Goal: Transaction & Acquisition: Purchase product/service

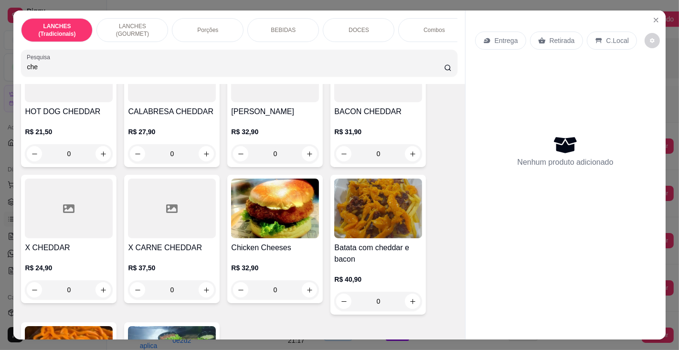
scroll to position [107, 0]
type input "che"
click at [64, 238] on div at bounding box center [69, 209] width 88 height 60
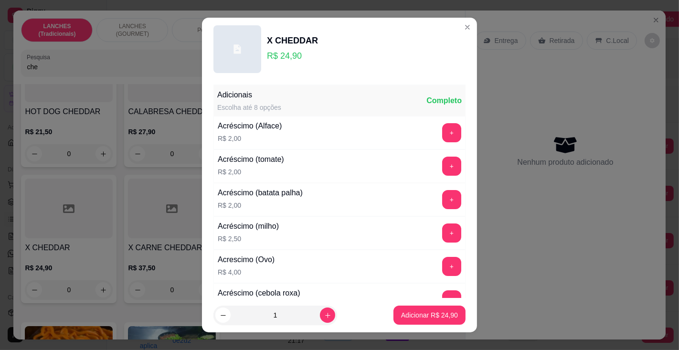
click at [419, 314] on p "Adicionar R$ 24,90" at bounding box center [429, 315] width 57 height 10
type input "1"
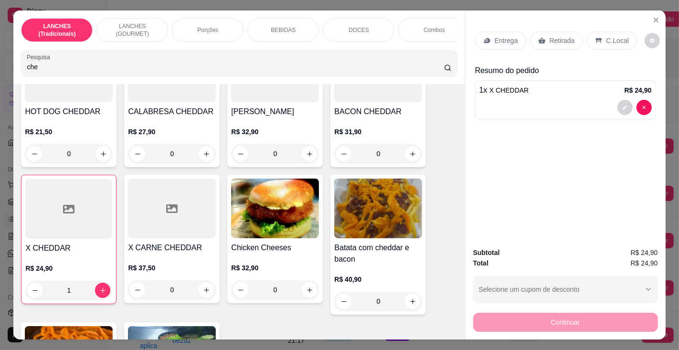
click at [252, 69] on input "che" at bounding box center [235, 67] width 417 height 10
type input "c"
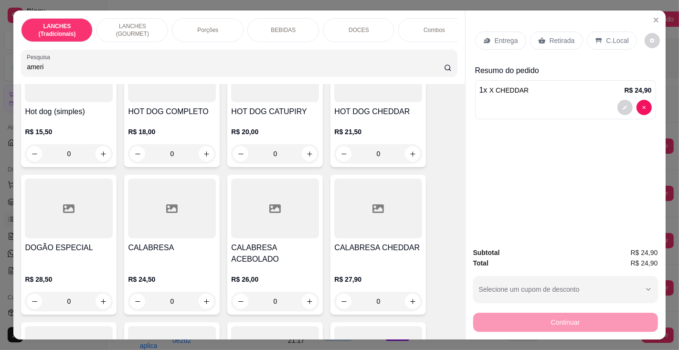
scroll to position [0, 0]
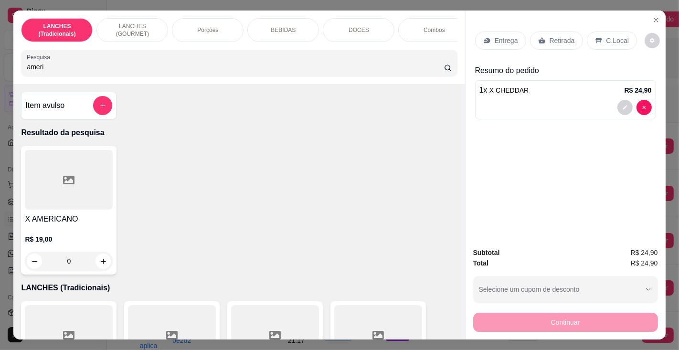
type input "ameri"
click at [74, 225] on h4 "X AMERICANO" at bounding box center [69, 218] width 88 height 11
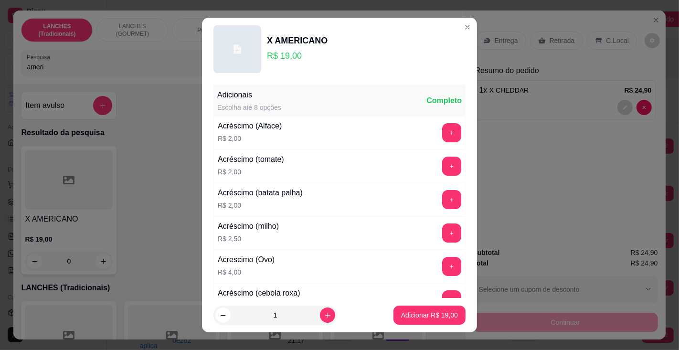
click at [407, 319] on p "Adicionar R$ 19,00" at bounding box center [429, 315] width 57 height 10
type input "1"
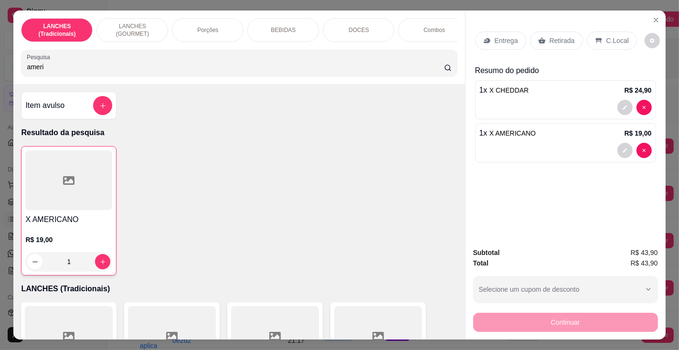
click at [564, 36] on p "Retirada" at bounding box center [562, 41] width 25 height 10
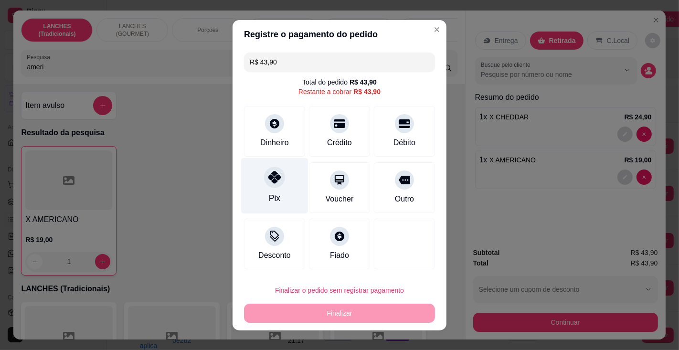
click at [269, 194] on div "Pix" at bounding box center [274, 198] width 11 height 12
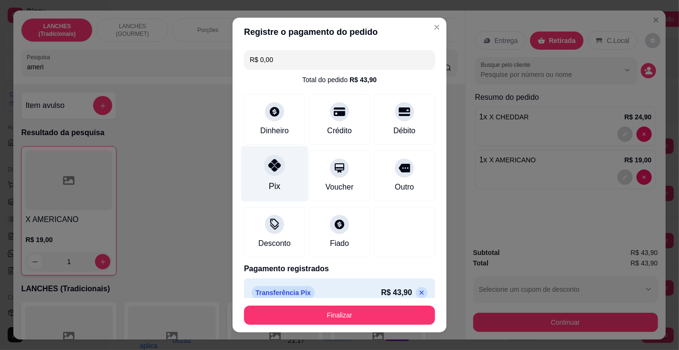
type input "R$ 0,00"
click at [314, 309] on button "Finalizar" at bounding box center [339, 315] width 191 height 19
click at [342, 312] on button "Finalizar" at bounding box center [339, 315] width 191 height 19
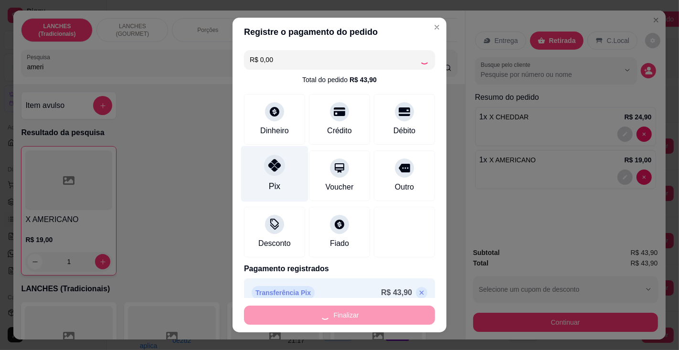
type input "0"
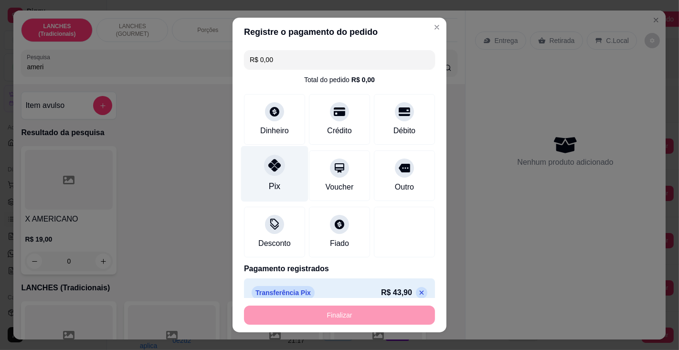
type input "-R$ 43,90"
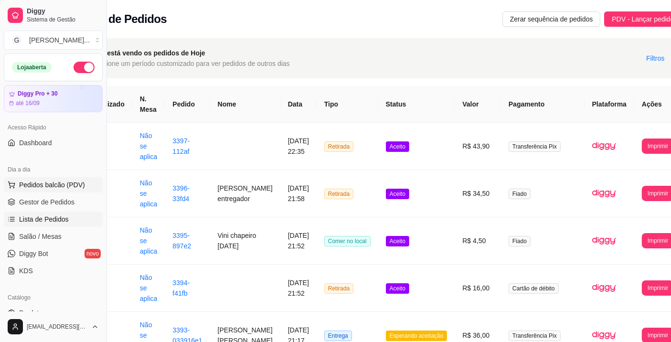
click at [71, 186] on span "Pedidos balcão (PDV)" at bounding box center [52, 185] width 66 height 10
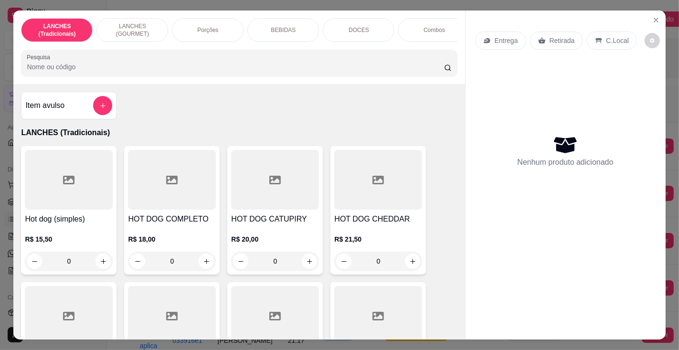
click at [281, 26] on p "BEBIDAS" at bounding box center [283, 30] width 25 height 8
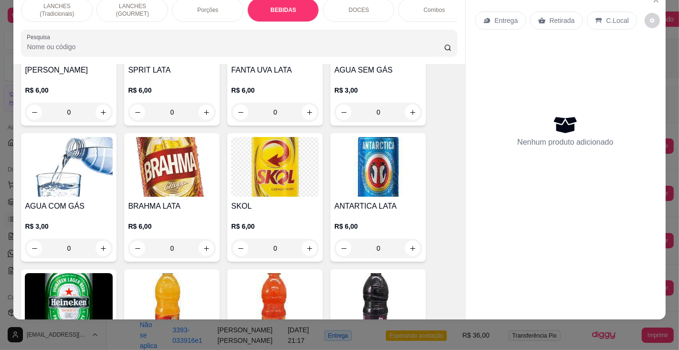
scroll to position [2992, 0]
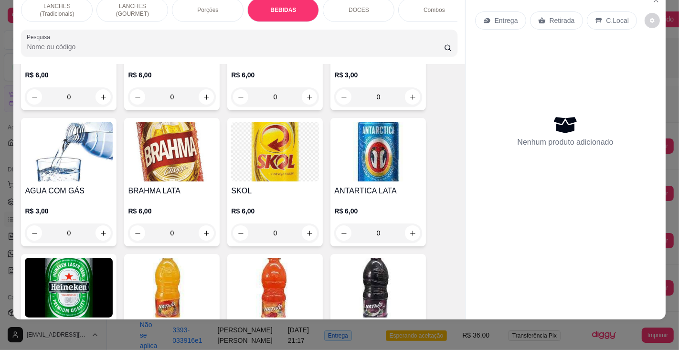
click at [409, 230] on icon "increase-product-quantity" at bounding box center [412, 233] width 7 height 7
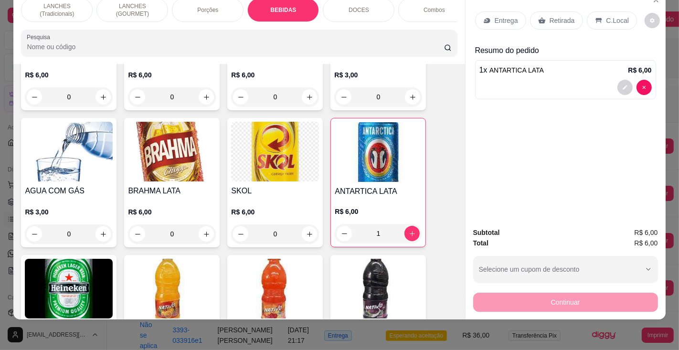
click at [409, 230] on icon "increase-product-quantity" at bounding box center [412, 233] width 7 height 7
type input "3"
click at [501, 16] on p "Entrega" at bounding box center [506, 21] width 23 height 10
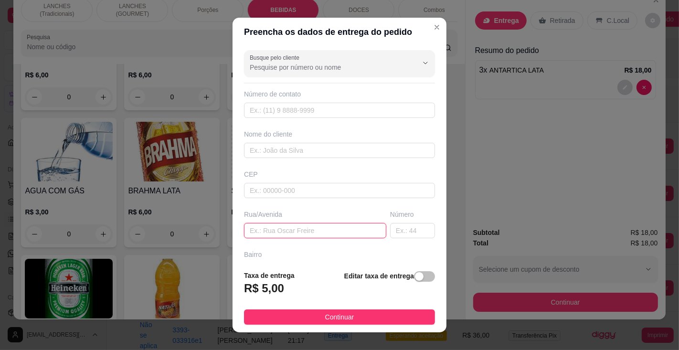
click at [290, 223] on input "text" at bounding box center [315, 230] width 142 height 15
type input "[PERSON_NAME]"
click at [390, 226] on input "text" at bounding box center [412, 230] width 45 height 15
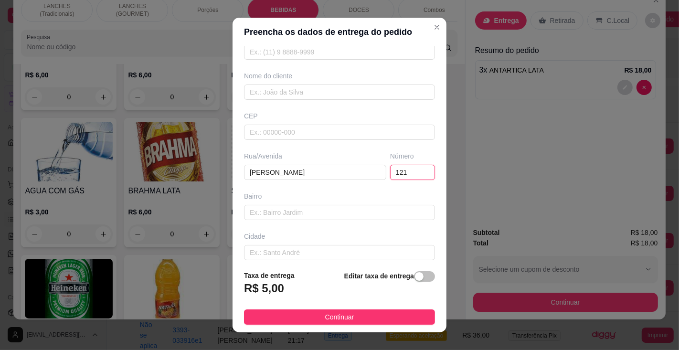
scroll to position [103, 0]
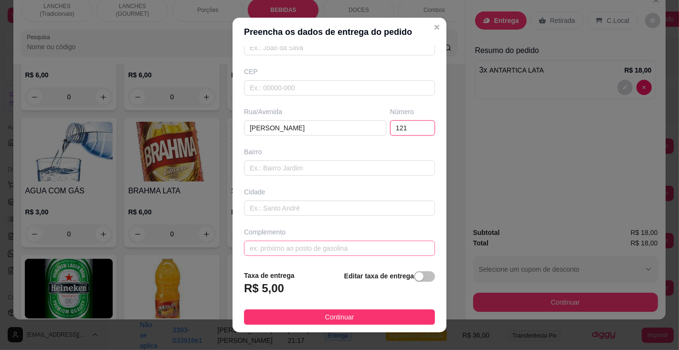
type input "121"
click at [301, 244] on input "text" at bounding box center [339, 248] width 191 height 15
type input "casa 1"
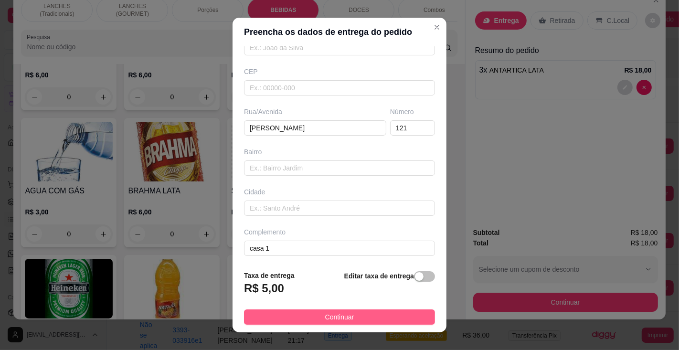
click at [332, 314] on span "Continuar" at bounding box center [339, 317] width 29 height 11
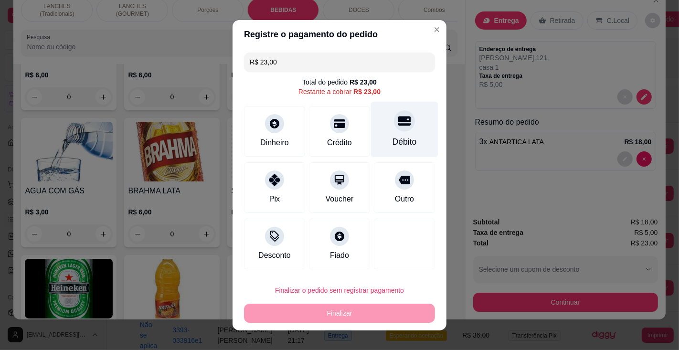
click at [398, 127] on icon at bounding box center [404, 121] width 12 height 12
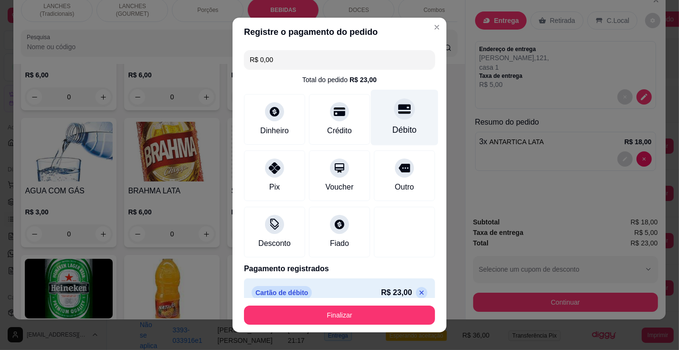
type input "R$ 0,00"
click at [353, 322] on button "Finalizar" at bounding box center [339, 315] width 191 height 19
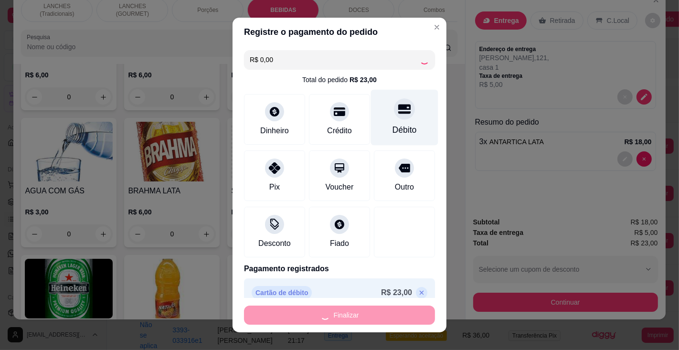
type input "0"
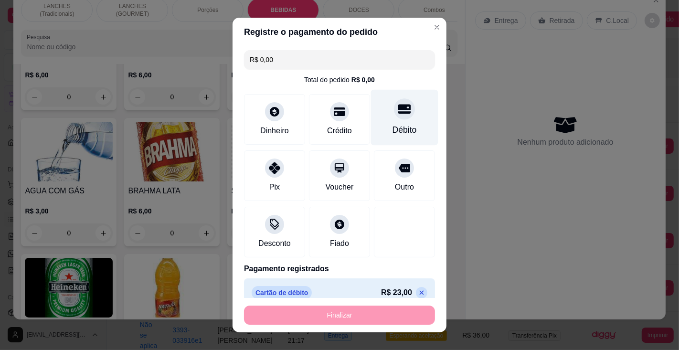
type input "-R$ 23,00"
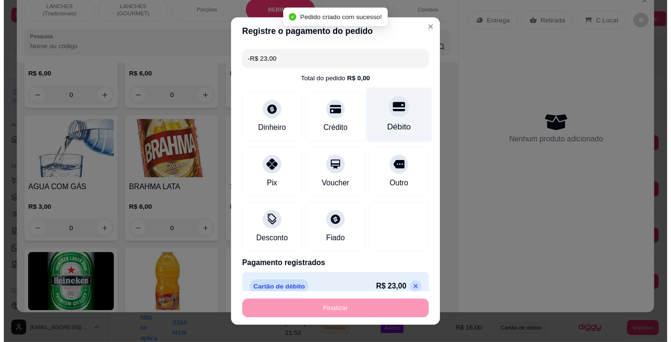
scroll to position [0, 38]
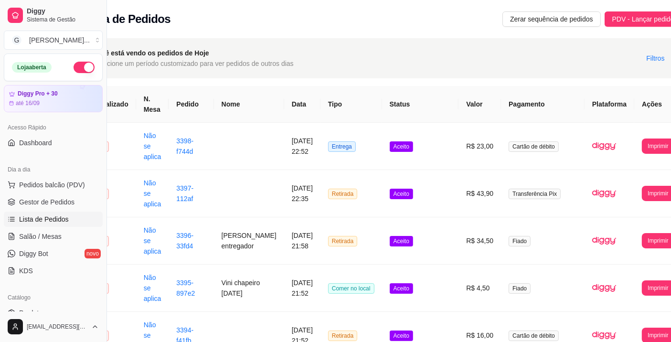
click at [642, 147] on button "Imprimir" at bounding box center [658, 145] width 32 height 15
click at [634, 188] on button "Impressora" at bounding box center [631, 188] width 42 height 15
click at [642, 143] on button "Imprimir" at bounding box center [658, 145] width 32 height 15
click at [638, 187] on button "Impressora" at bounding box center [636, 183] width 33 height 12
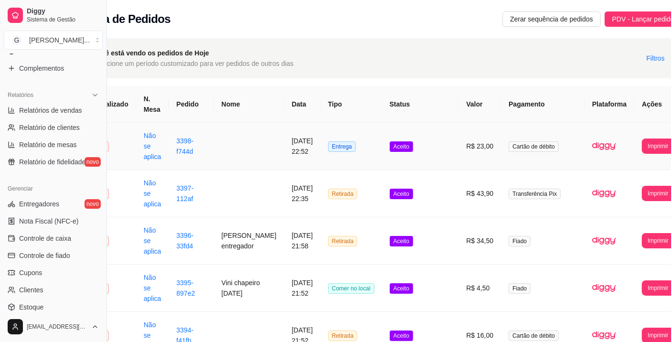
scroll to position [262, 0]
click at [68, 258] on span "Controle de fiado" at bounding box center [44, 256] width 51 height 10
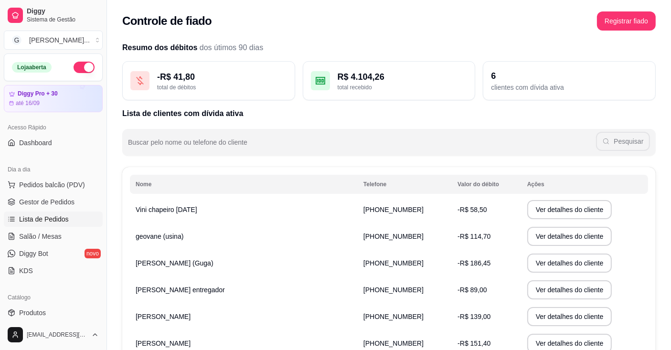
click at [41, 218] on span "Lista de Pedidos" at bounding box center [44, 219] width 50 height 10
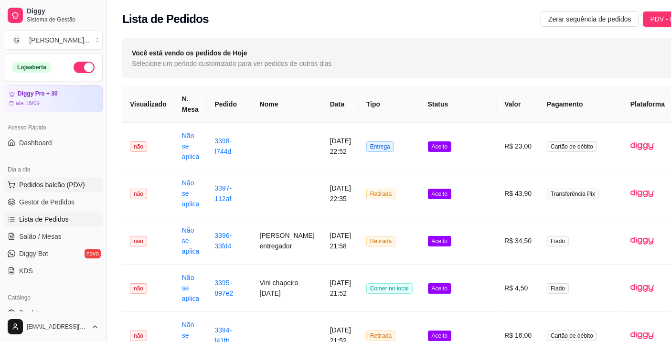
click at [41, 183] on span "Pedidos balcão (PDV)" at bounding box center [52, 185] width 66 height 10
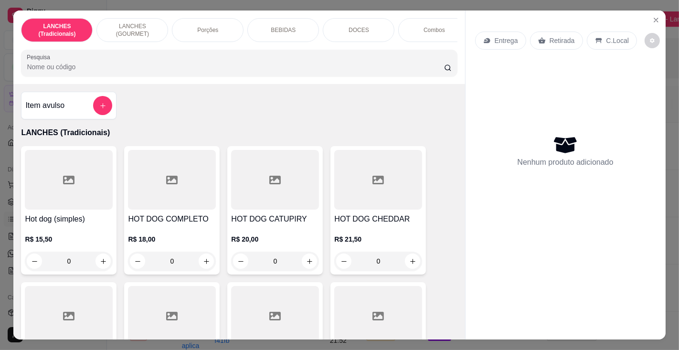
click at [359, 26] on p "DOCES" at bounding box center [359, 30] width 21 height 8
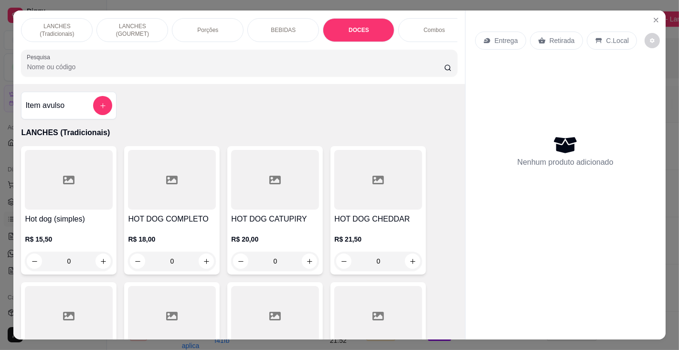
scroll to position [24, 0]
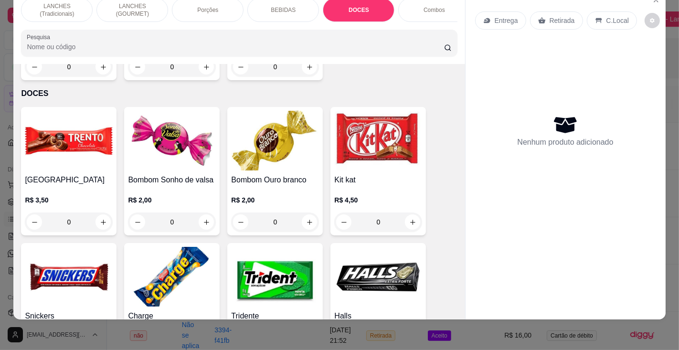
click at [407, 213] on div "0" at bounding box center [378, 222] width 88 height 19
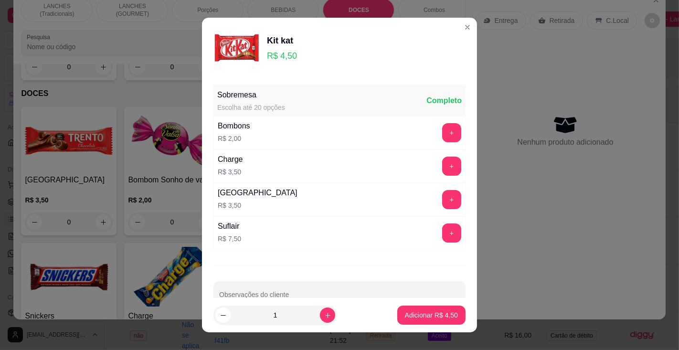
click at [424, 312] on p "Adicionar R$ 4,50" at bounding box center [431, 315] width 53 height 10
type input "1"
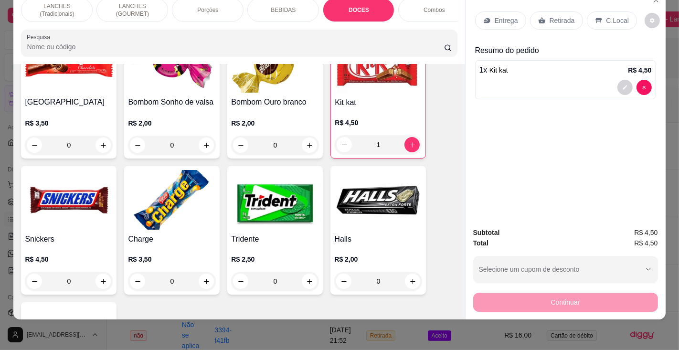
scroll to position [3772, 0]
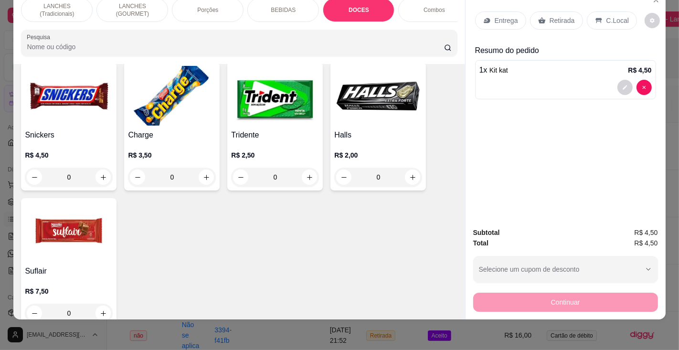
click at [65, 230] on img at bounding box center [69, 232] width 88 height 60
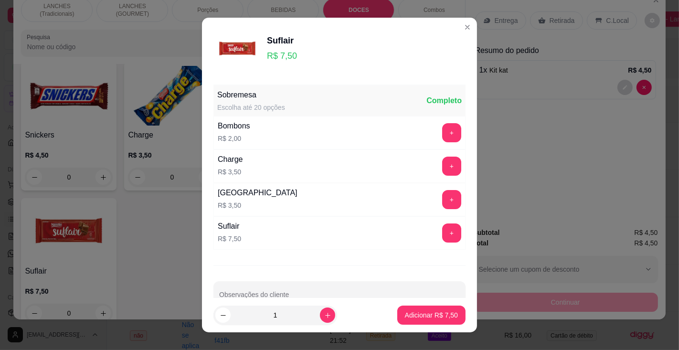
click at [424, 316] on p "Adicionar R$ 7,50" at bounding box center [431, 315] width 53 height 10
type input "1"
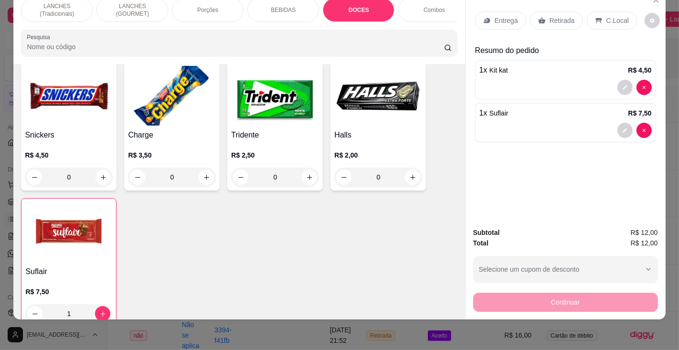
click at [607, 16] on p "C.Local" at bounding box center [618, 21] width 22 height 10
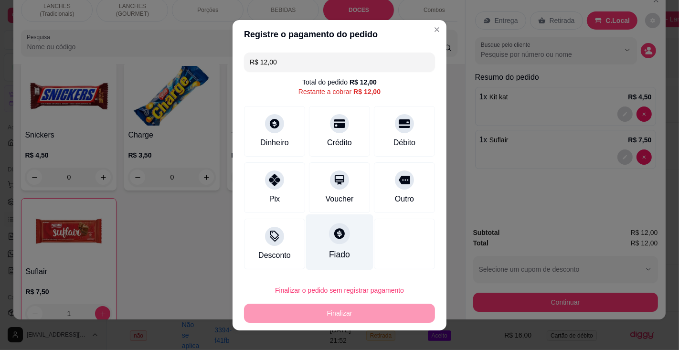
click at [329, 244] on div at bounding box center [339, 233] width 21 height 21
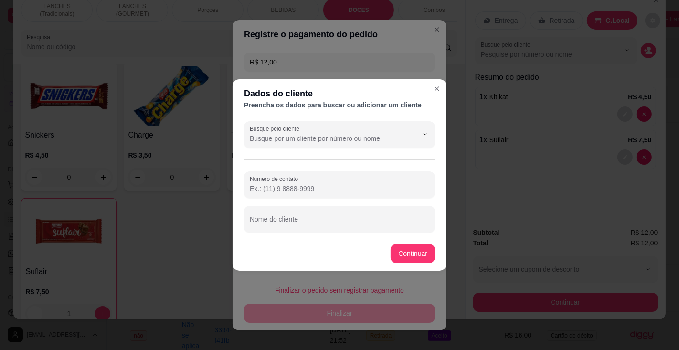
click at [352, 136] on input "Busque pelo cliente" at bounding box center [326, 139] width 153 height 10
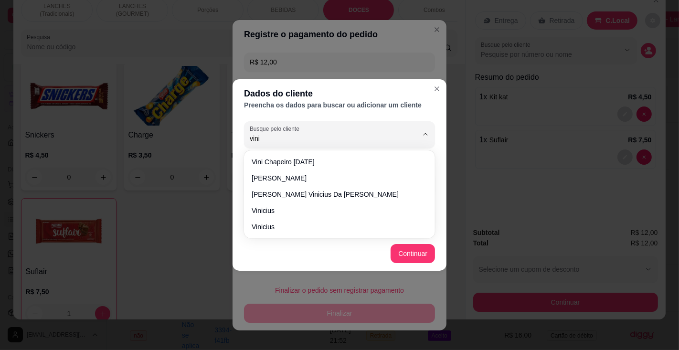
click at [306, 161] on span "Vini chapeiro [DATE]" at bounding box center [335, 162] width 166 height 10
type input "Vini chapeiro [DATE]"
type input "[PHONE_NUMBER]"
type input "Vini chapeiro [DATE]"
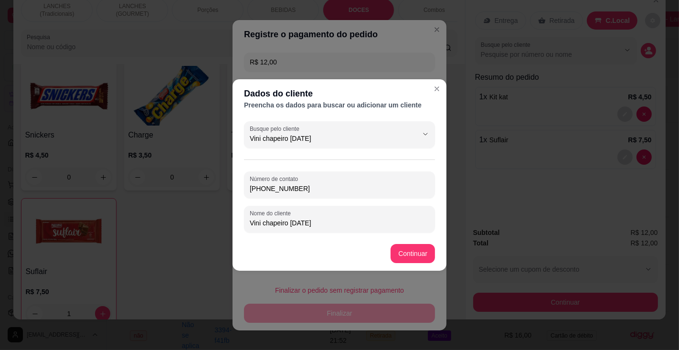
type input "Vini chapeiro [DATE]"
click at [409, 254] on div at bounding box center [404, 244] width 61 height 51
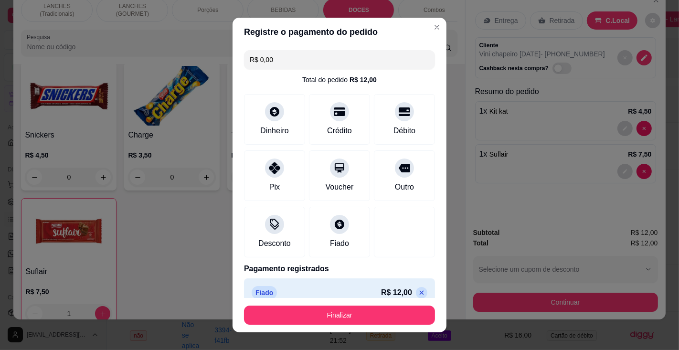
type input "R$ 0,00"
click at [390, 314] on button "Finalizar" at bounding box center [339, 315] width 191 height 19
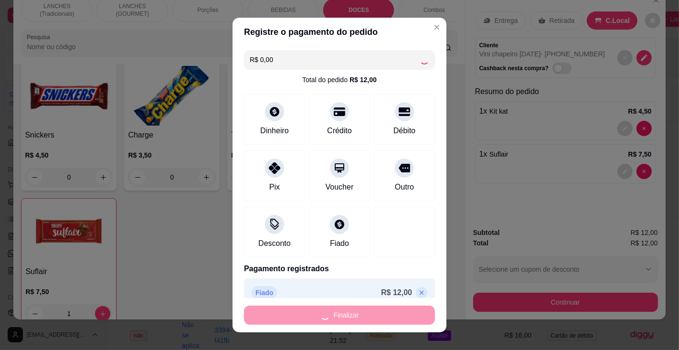
type input "0"
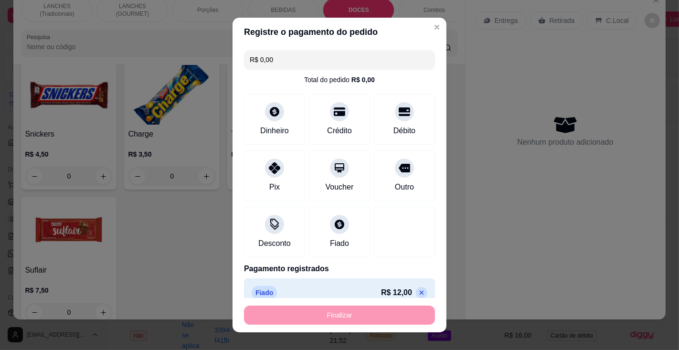
type input "-R$ 12,00"
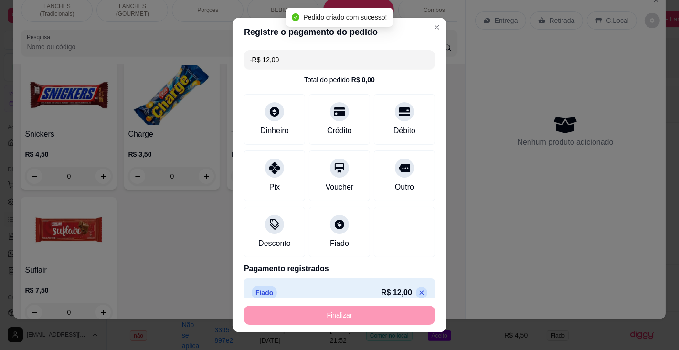
scroll to position [3771, 0]
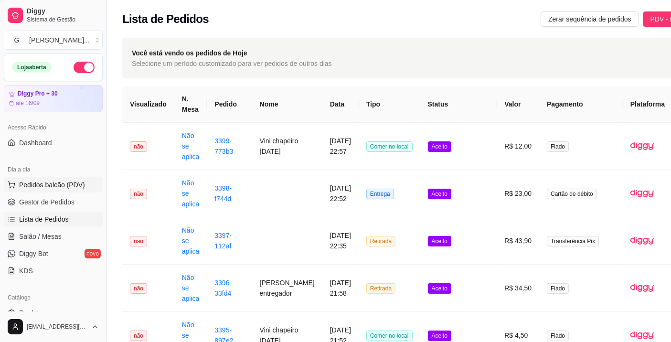
click at [77, 184] on span "Pedidos balcão (PDV)" at bounding box center [52, 185] width 66 height 10
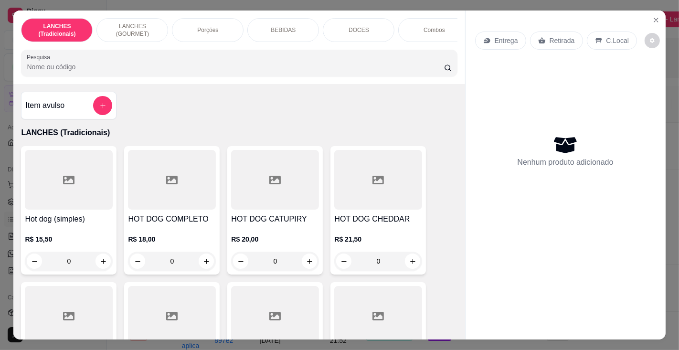
click at [142, 71] on input "Pesquisa" at bounding box center [235, 67] width 417 height 10
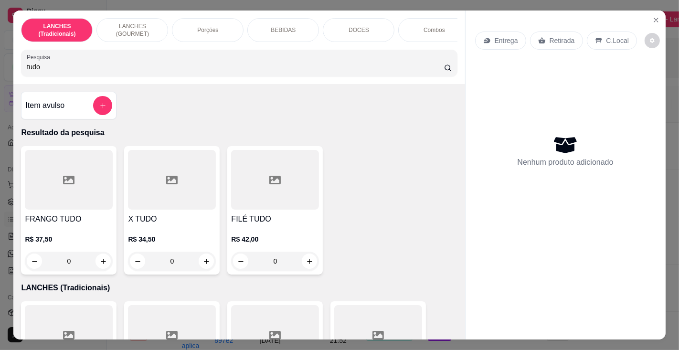
type input "tudo"
click at [172, 223] on h4 "X TUDO" at bounding box center [172, 218] width 88 height 11
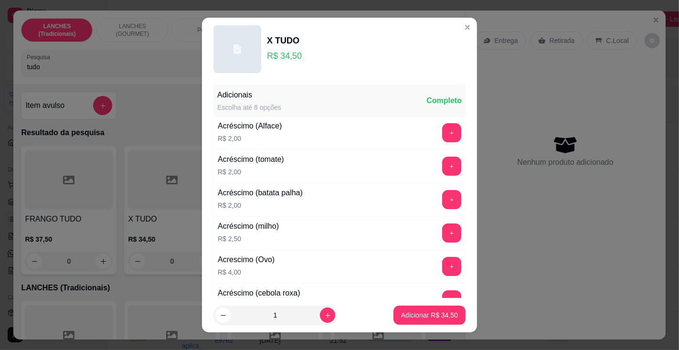
click at [419, 315] on p "Adicionar R$ 34,50" at bounding box center [429, 315] width 57 height 10
type input "1"
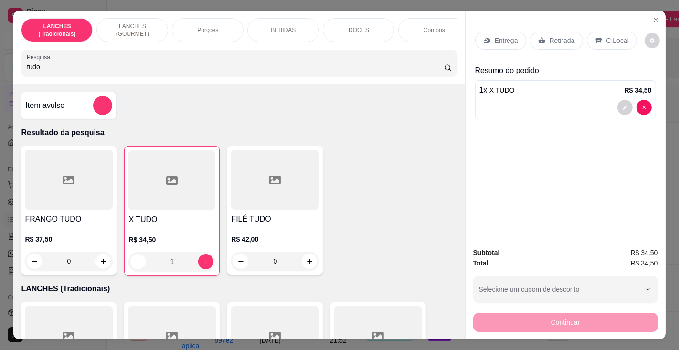
click at [170, 72] on input "tudo" at bounding box center [235, 67] width 417 height 10
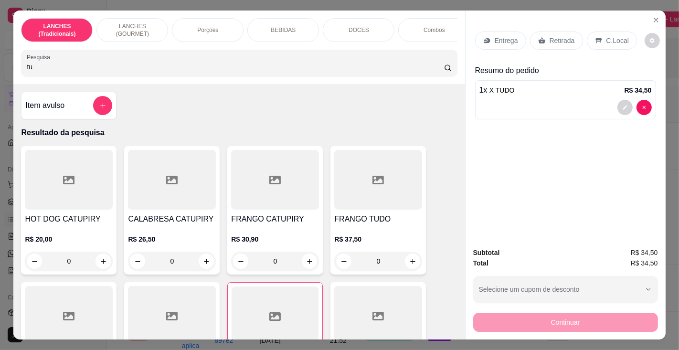
type input "t"
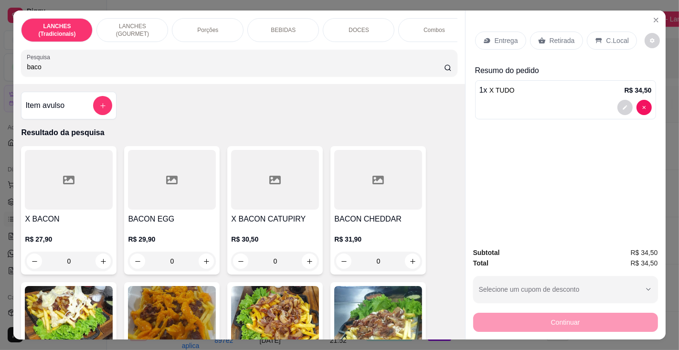
type input "baco"
click at [68, 220] on h4 "X BACON" at bounding box center [69, 218] width 88 height 11
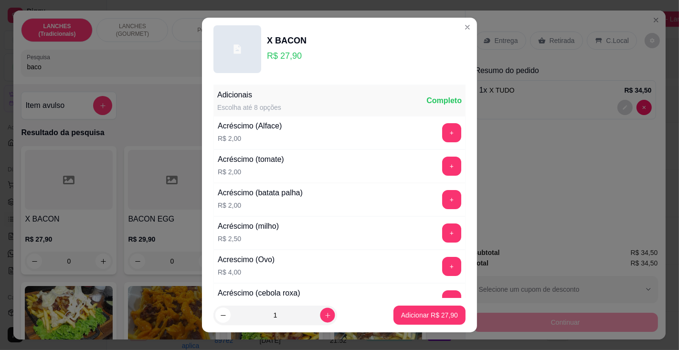
click at [325, 315] on icon "increase-product-quantity" at bounding box center [327, 315] width 5 height 5
type input "2"
click at [419, 316] on p "Adicionar R$ 55,80" at bounding box center [429, 315] width 55 height 9
type input "2"
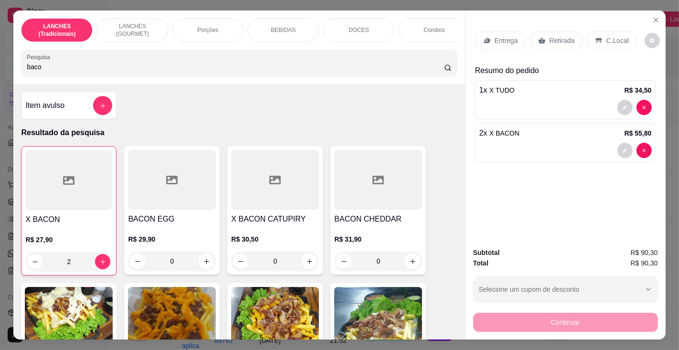
click at [256, 66] on input "baco" at bounding box center [235, 67] width 417 height 10
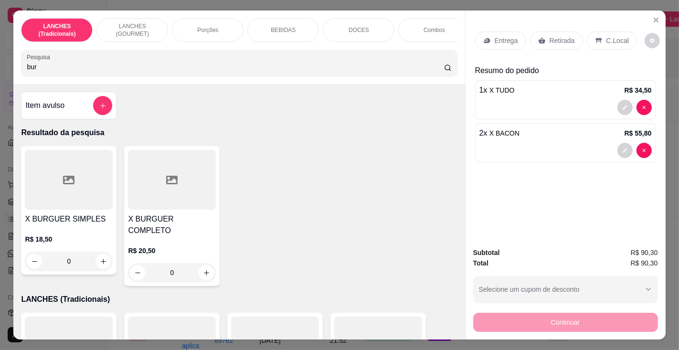
type input "bur"
click at [170, 225] on h4 "X BURGUER COMPLETO" at bounding box center [172, 224] width 88 height 23
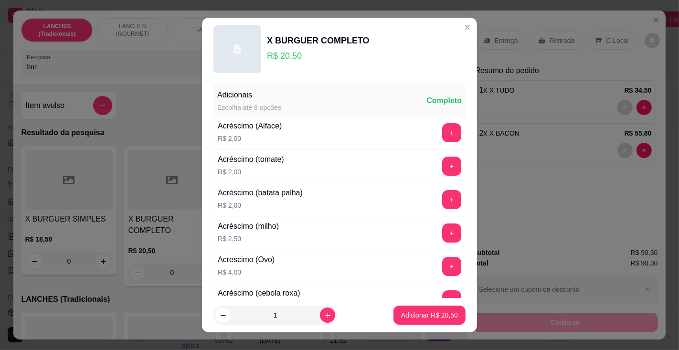
click at [417, 314] on p "Adicionar R$ 20,50" at bounding box center [429, 315] width 57 height 10
type input "1"
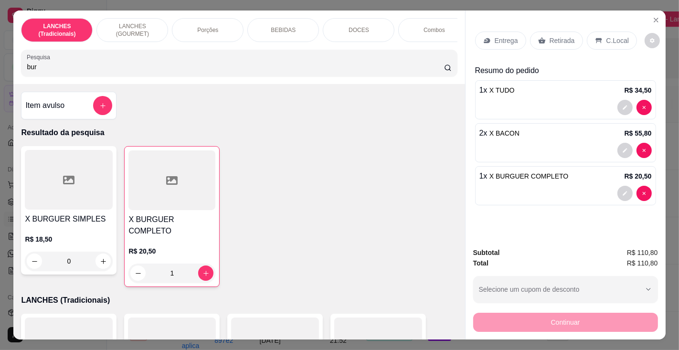
click at [147, 68] on input "bur" at bounding box center [235, 67] width 417 height 10
type input "b"
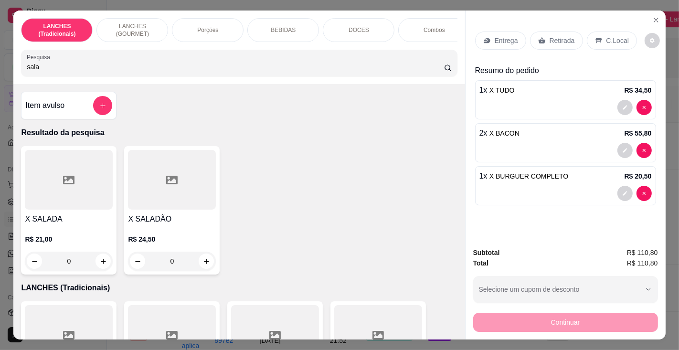
type input "sala"
click at [159, 225] on h4 "X SALADÃO" at bounding box center [172, 218] width 88 height 11
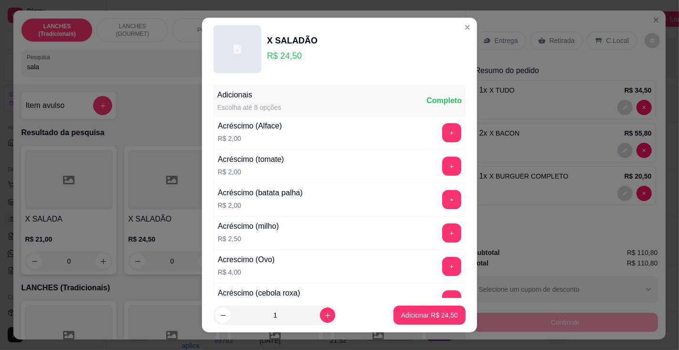
click at [413, 312] on p "Adicionar R$ 24,50" at bounding box center [429, 315] width 57 height 10
type input "1"
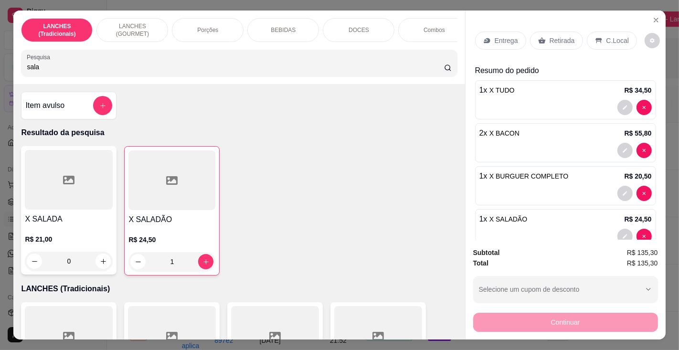
scroll to position [20, 0]
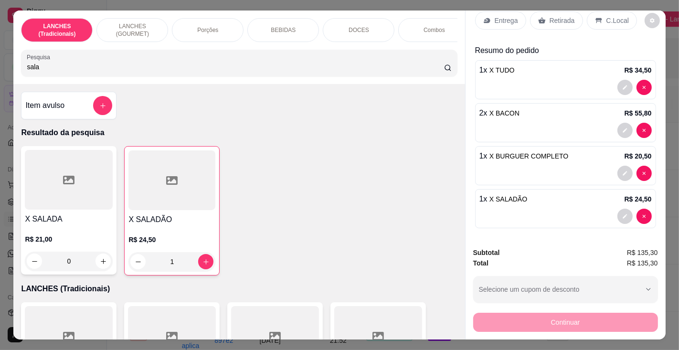
click at [504, 19] on p "Entrega" at bounding box center [506, 21] width 23 height 10
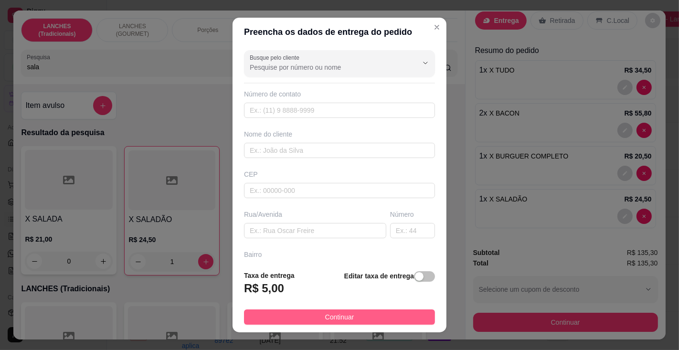
click at [387, 319] on button "Continuar" at bounding box center [339, 316] width 191 height 15
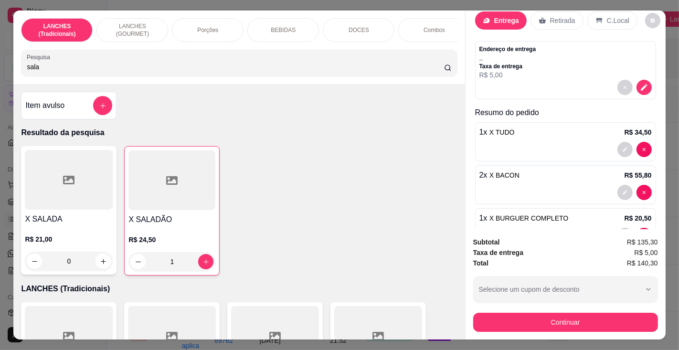
click at [502, 16] on p "Entrega" at bounding box center [506, 21] width 25 height 10
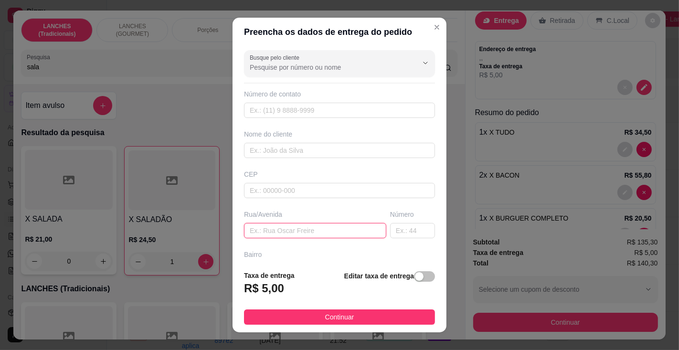
click at [320, 229] on input "text" at bounding box center [315, 230] width 142 height 15
type input "[PERSON_NAME]"
click at [393, 225] on input "text" at bounding box center [412, 230] width 45 height 15
type input "227"
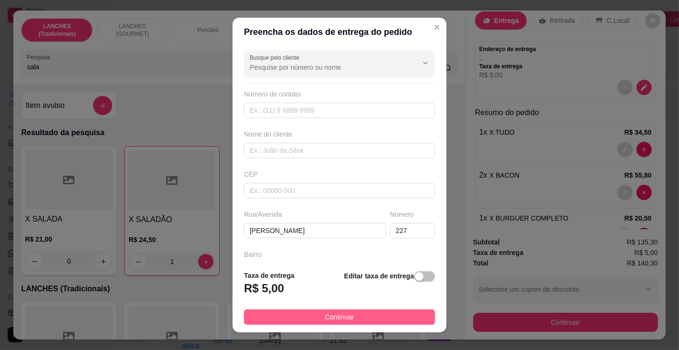
click at [367, 313] on button "Continuar" at bounding box center [339, 316] width 191 height 15
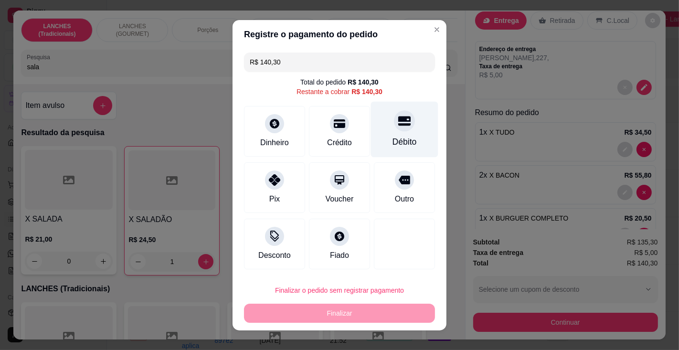
click at [394, 138] on div "Débito" at bounding box center [405, 142] width 24 height 12
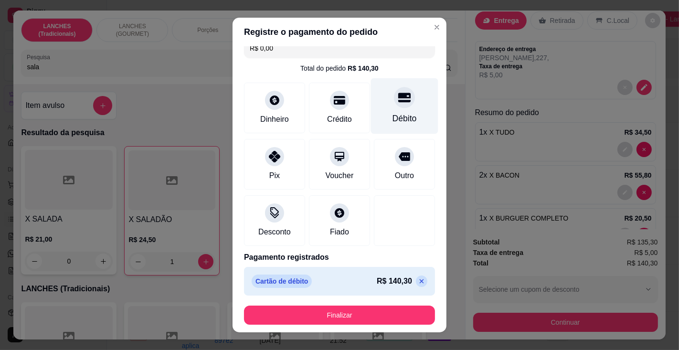
scroll to position [0, 0]
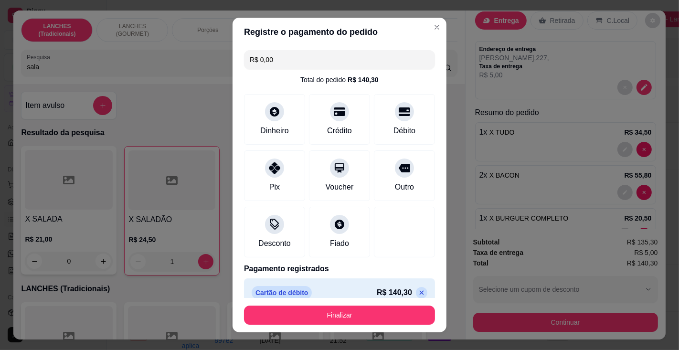
click at [293, 57] on input "R$ 0,00" at bounding box center [340, 59] width 180 height 19
type input "R$ 200,00"
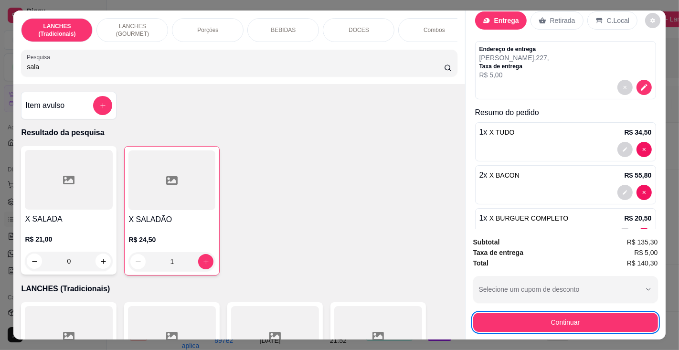
click at [505, 129] on span "X TUDO" at bounding box center [502, 132] width 25 height 8
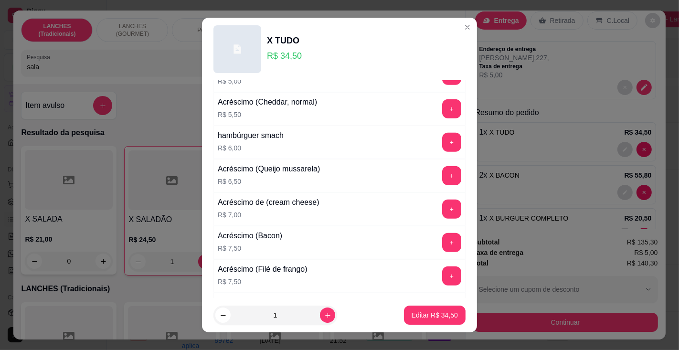
scroll to position [455, 0]
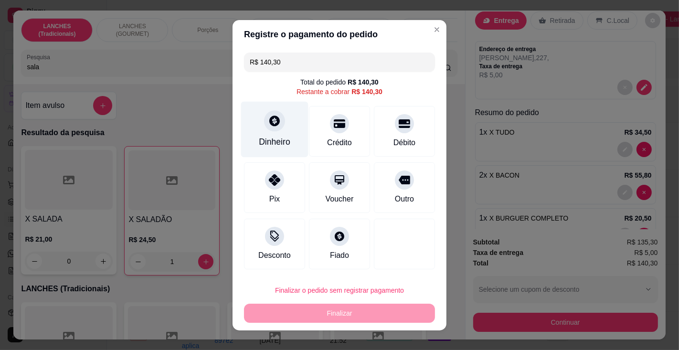
click at [274, 132] on div "Dinheiro" at bounding box center [274, 129] width 67 height 56
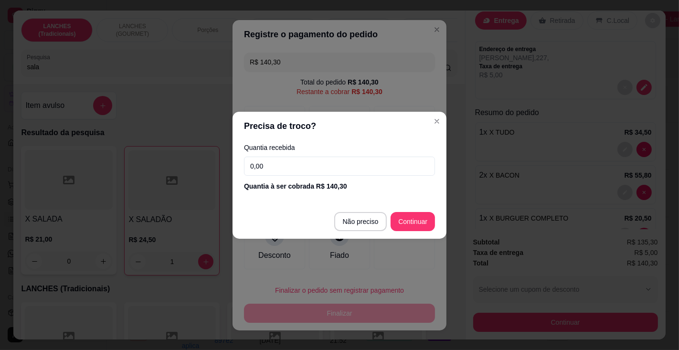
click at [296, 165] on input "0,00" at bounding box center [339, 166] width 191 height 19
type input "200,00"
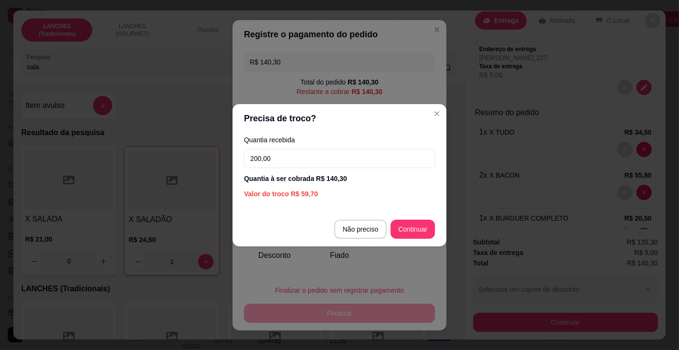
click at [412, 226] on div at bounding box center [404, 244] width 61 height 51
type input "R$ 0,00"
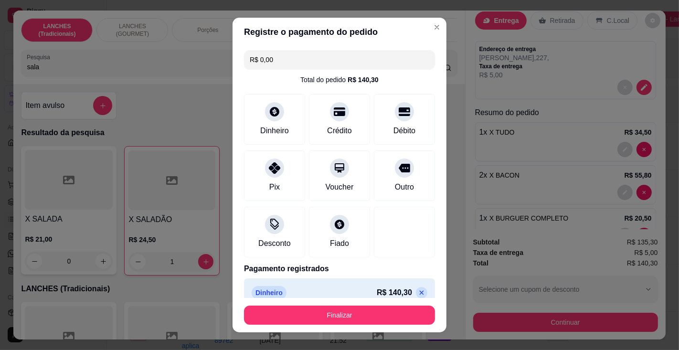
click at [367, 313] on button "Finalizar" at bounding box center [339, 315] width 191 height 19
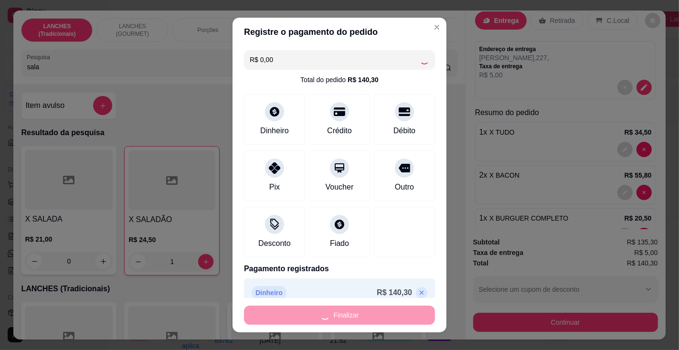
type input "0"
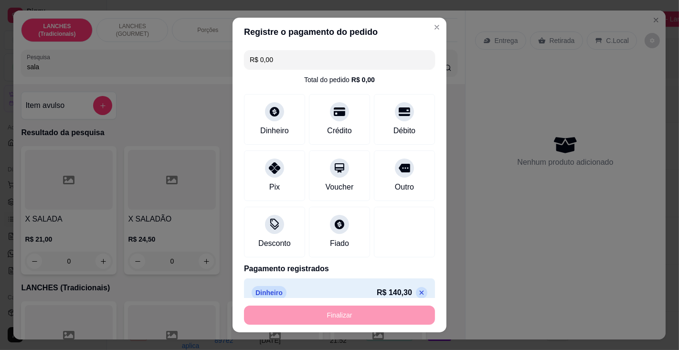
type input "-R$ 140,30"
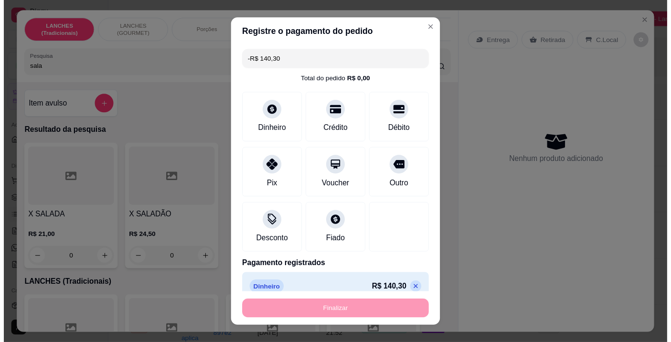
scroll to position [0, 0]
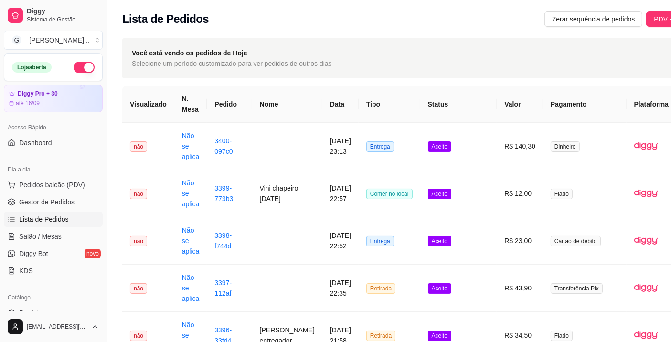
scroll to position [0, 50]
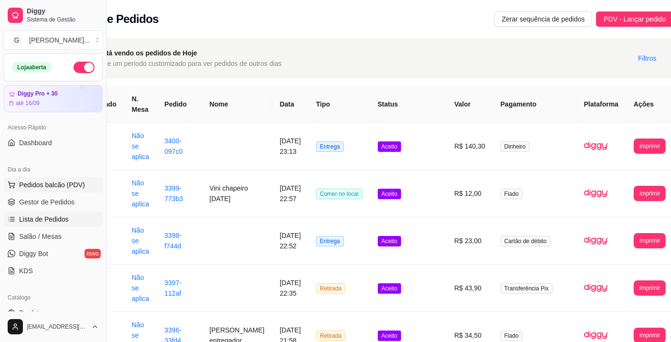
click at [69, 181] on span "Pedidos balcão (PDV)" at bounding box center [52, 185] width 66 height 10
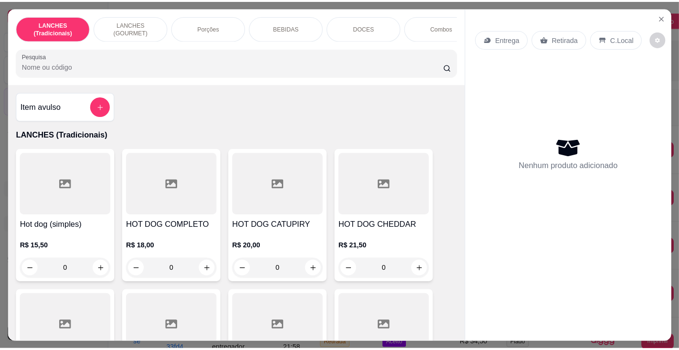
scroll to position [0, 42]
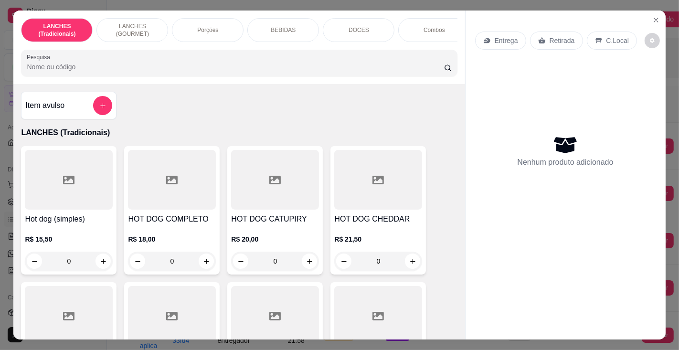
click at [219, 68] on input "Pesquisa" at bounding box center [235, 67] width 417 height 10
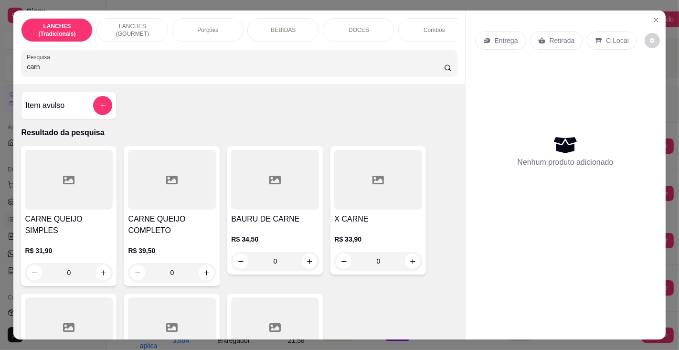
type input "carn"
click at [165, 236] on h4 "CARNE QUEIJO COMPLETO" at bounding box center [172, 224] width 88 height 23
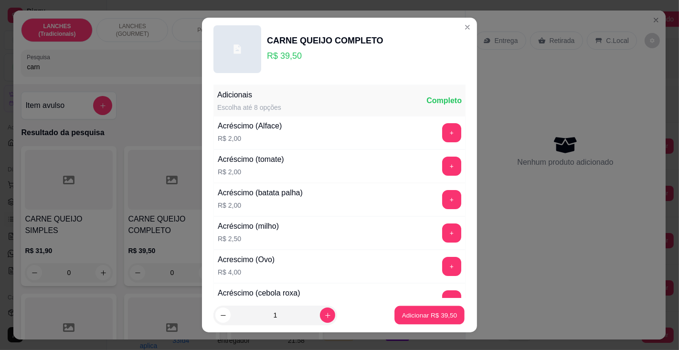
click at [402, 312] on p "Adicionar R$ 39,50" at bounding box center [429, 315] width 55 height 9
type input "1"
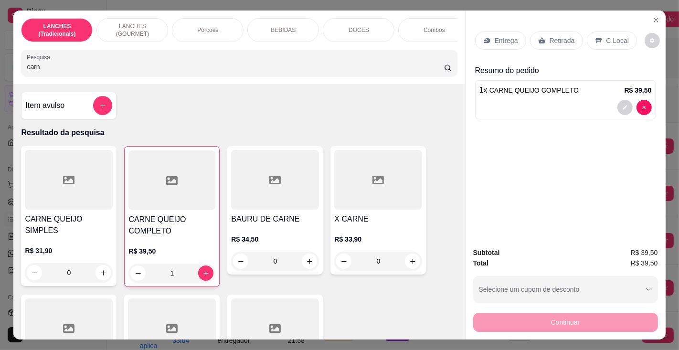
click at [181, 66] on input "carn" at bounding box center [235, 67] width 417 height 10
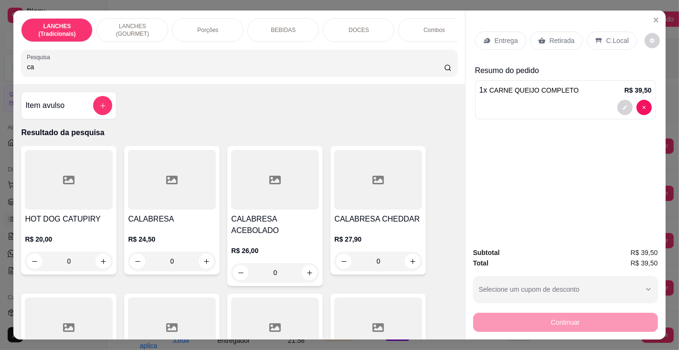
type input "c"
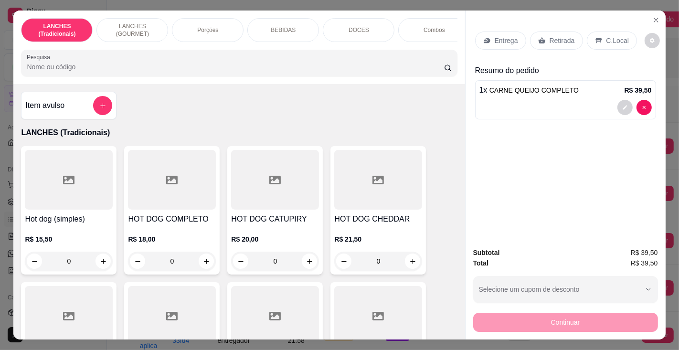
click at [279, 26] on p "BEBIDAS" at bounding box center [283, 30] width 25 height 8
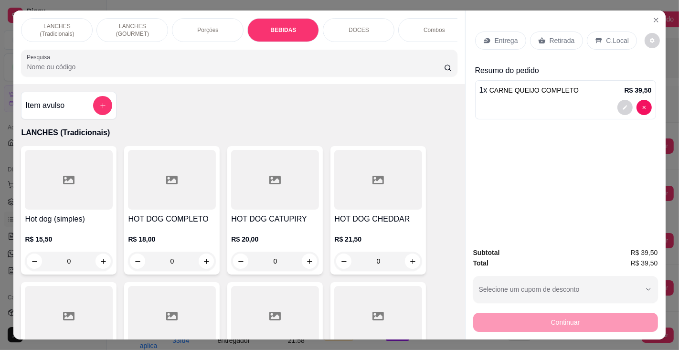
scroll to position [24, 0]
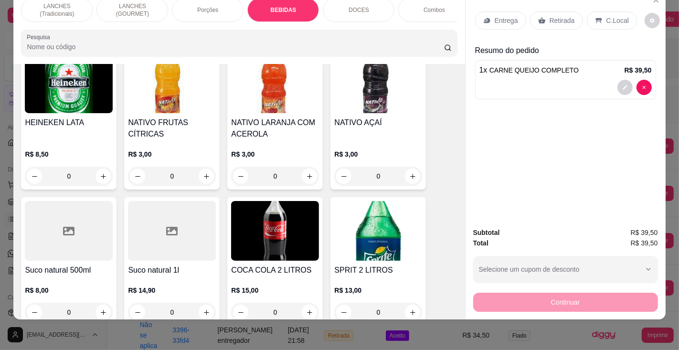
click at [101, 174] on icon "increase-product-quantity" at bounding box center [103, 176] width 5 height 5
type input "1"
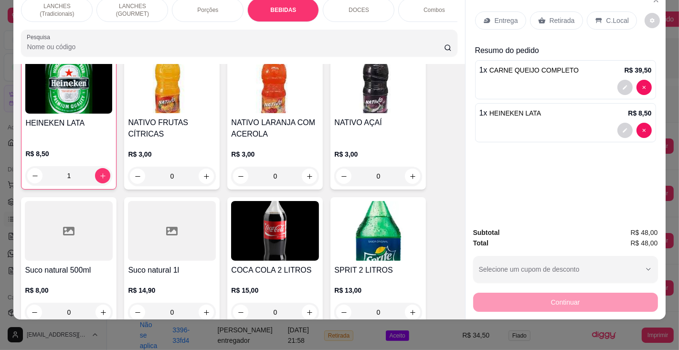
scroll to position [3198, 0]
click at [556, 16] on p "Retirada" at bounding box center [562, 21] width 25 height 10
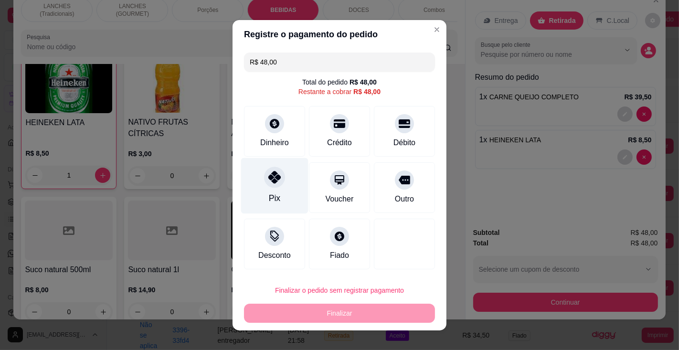
click at [270, 192] on div "Pix" at bounding box center [274, 186] width 67 height 56
type input "R$ 0,00"
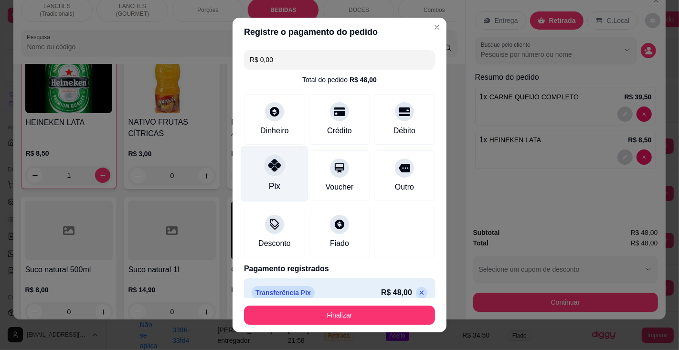
click at [340, 318] on button "Finalizar" at bounding box center [339, 315] width 191 height 19
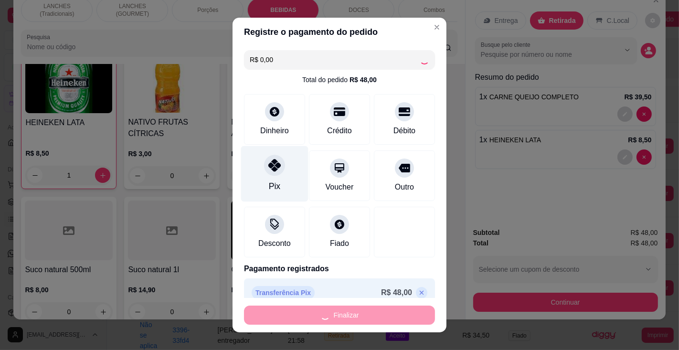
type input "0"
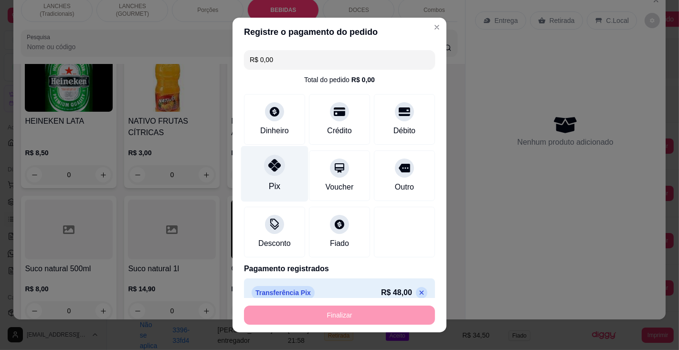
type input "-R$ 48,00"
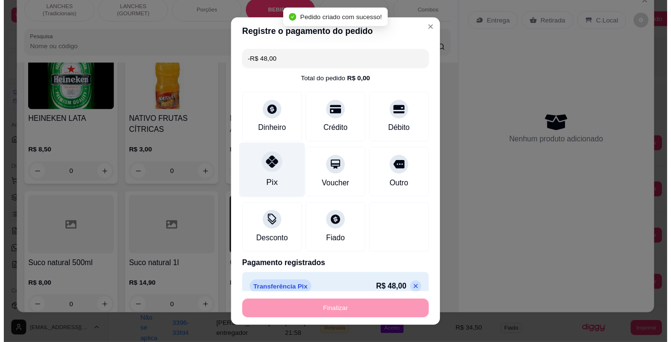
scroll to position [3197, 0]
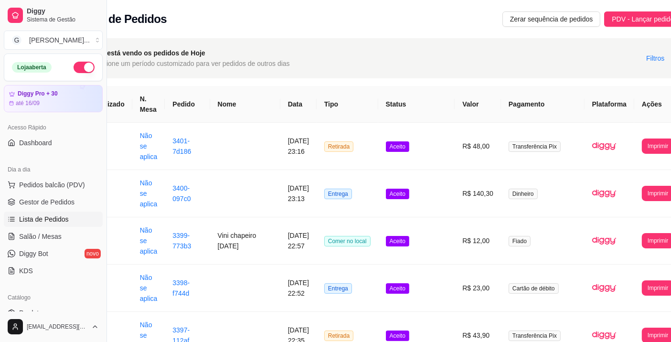
scroll to position [0, 50]
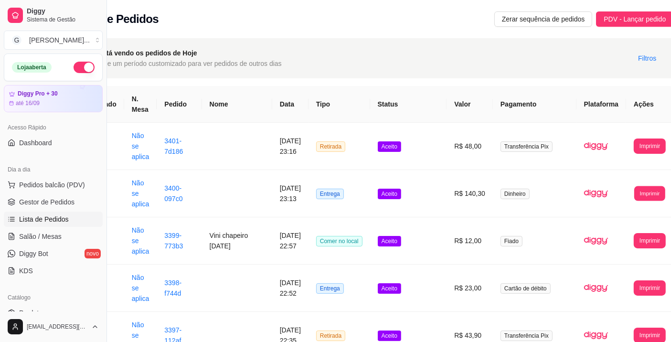
click at [634, 189] on button "Imprimir" at bounding box center [649, 193] width 31 height 15
click at [625, 237] on button "Impressora" at bounding box center [623, 236] width 42 height 15
click at [634, 192] on button "Imprimir" at bounding box center [650, 193] width 32 height 15
click at [624, 236] on button "Impressora" at bounding box center [623, 236] width 41 height 15
click at [72, 183] on span "Pedidos balcão (PDV)" at bounding box center [52, 185] width 66 height 10
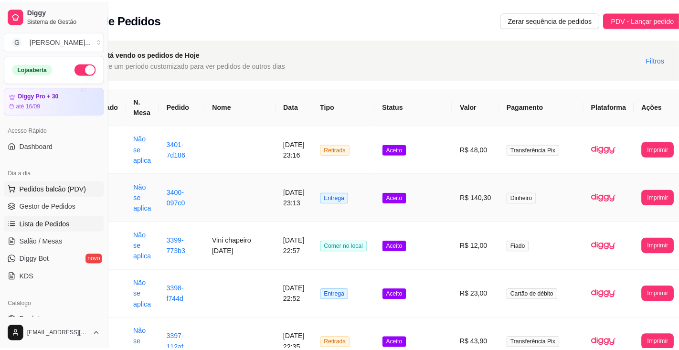
scroll to position [0, 42]
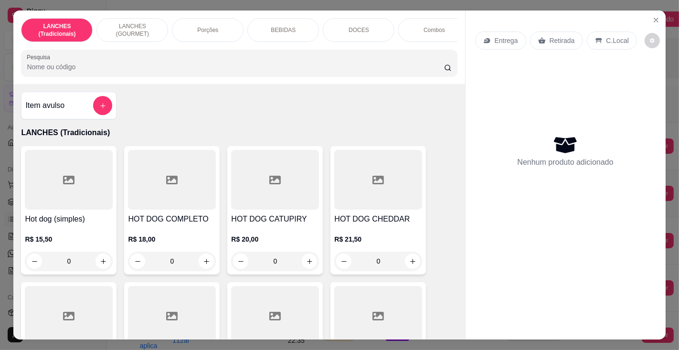
click at [160, 69] on input "Pesquisa" at bounding box center [235, 67] width 417 height 10
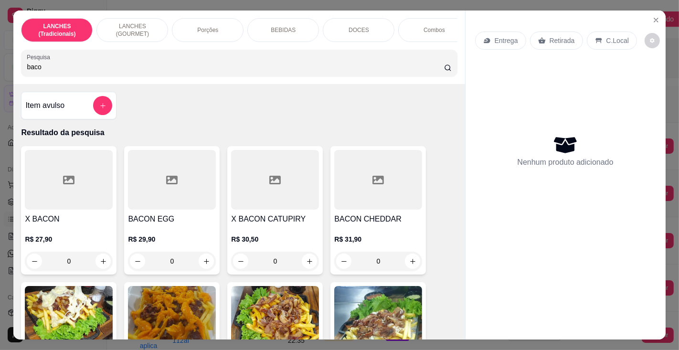
type input "baco"
click at [53, 214] on div "X BACON R$ 27,90 0" at bounding box center [69, 210] width 96 height 128
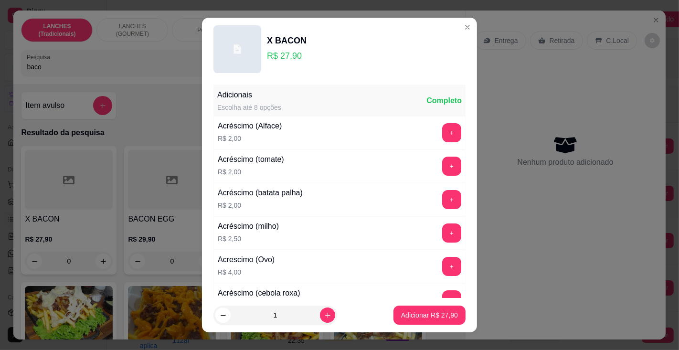
click at [424, 312] on p "Adicionar R$ 27,90" at bounding box center [429, 315] width 57 height 10
type input "1"
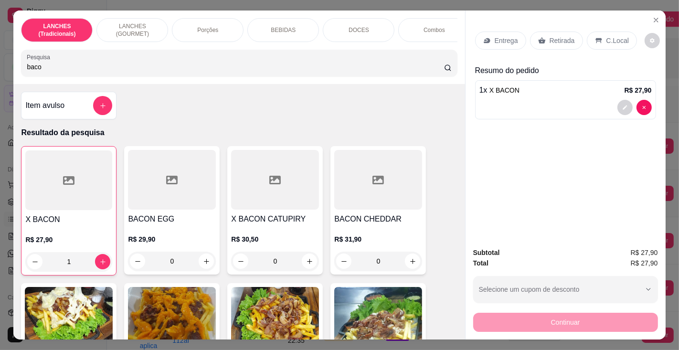
click at [553, 36] on p "Retirada" at bounding box center [562, 41] width 25 height 10
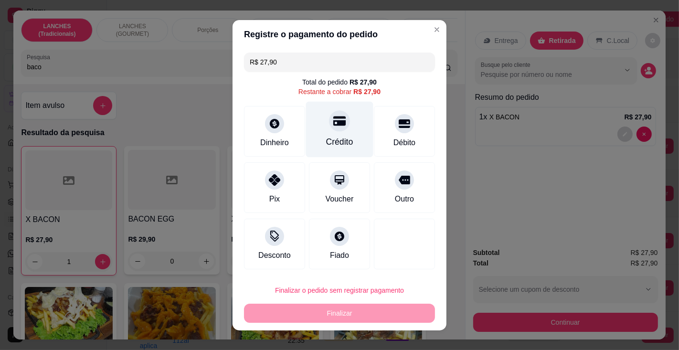
click at [332, 131] on div at bounding box center [339, 120] width 21 height 21
type input "R$ 0,00"
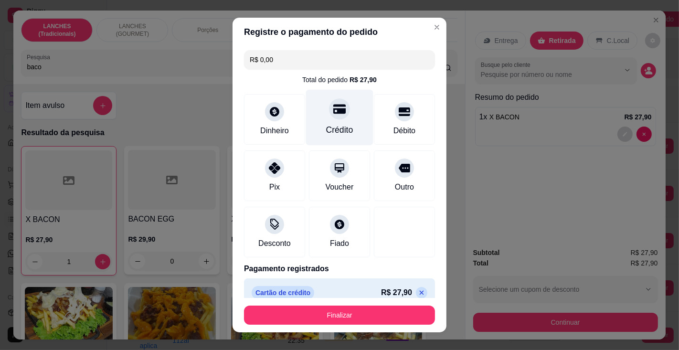
click at [330, 314] on button "Finalizar" at bounding box center [339, 315] width 191 height 19
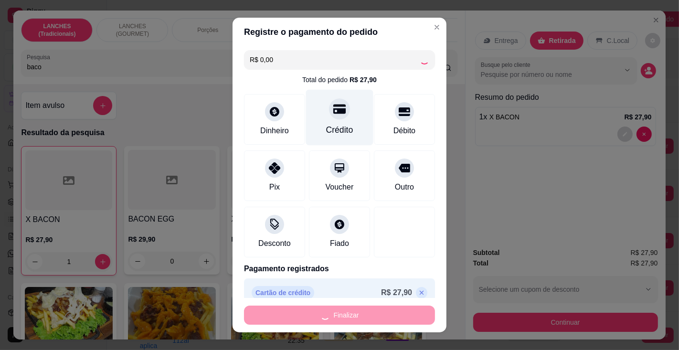
type input "0"
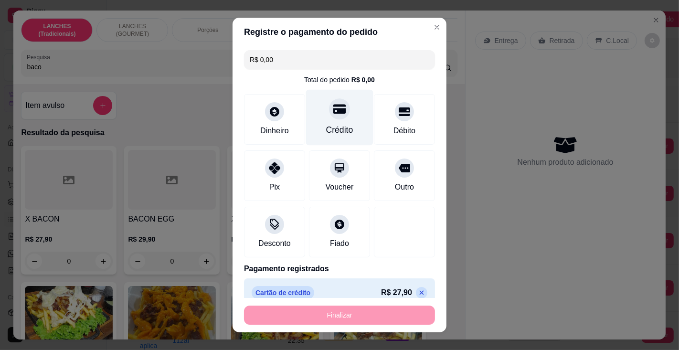
type input "-R$ 27,90"
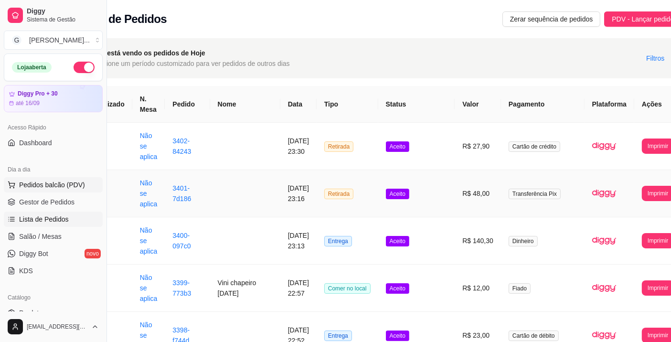
click at [69, 183] on span "Pedidos balcão (PDV)" at bounding box center [52, 185] width 66 height 10
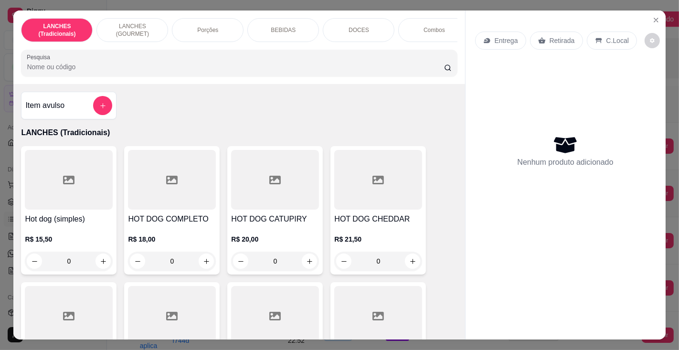
click at [132, 69] on input "Pesquisa" at bounding box center [235, 67] width 417 height 10
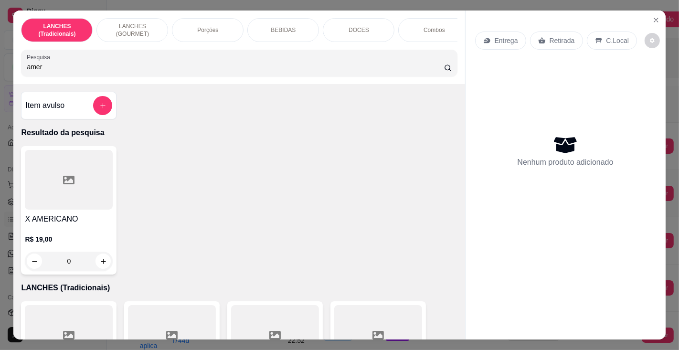
type input "amer"
click at [61, 218] on h4 "X AMERICANO" at bounding box center [69, 218] width 88 height 11
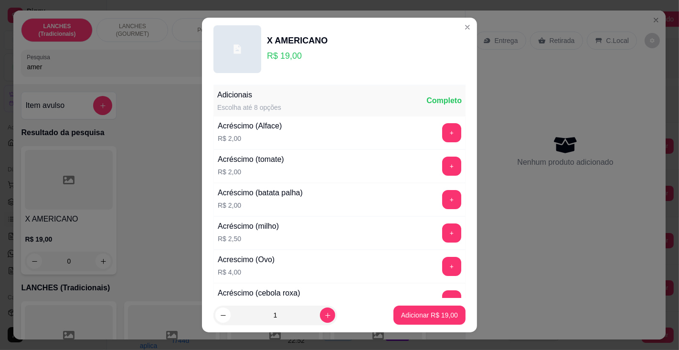
click at [407, 312] on p "Adicionar R$ 19,00" at bounding box center [429, 315] width 57 height 10
type input "1"
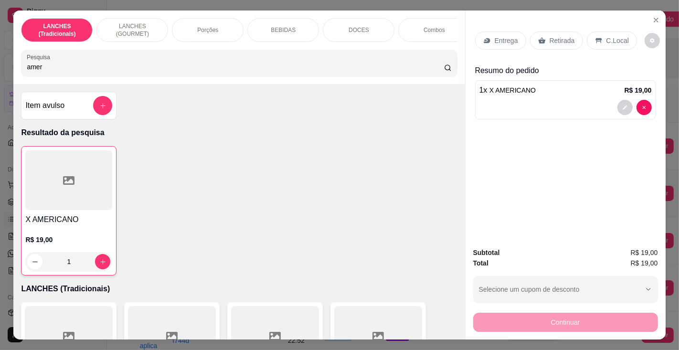
click at [139, 69] on input "amer" at bounding box center [235, 67] width 417 height 10
type input "a"
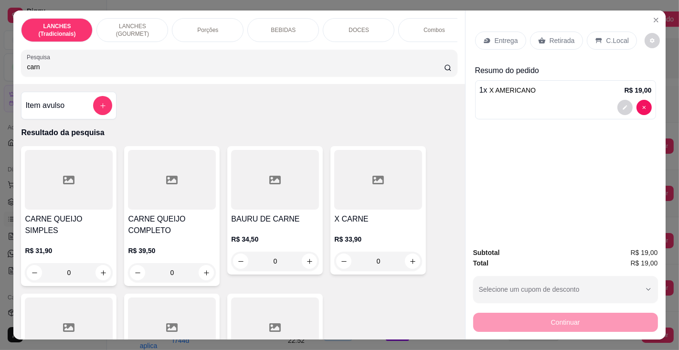
type input "carn"
click at [182, 229] on h4 "CARNE QUEIJO COMPLETO" at bounding box center [172, 224] width 88 height 23
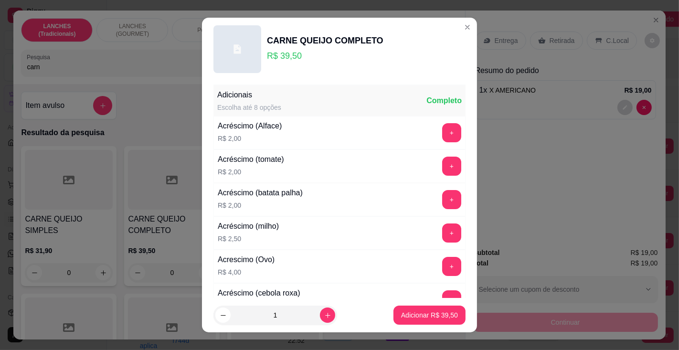
click at [426, 314] on p "Adicionar R$ 39,50" at bounding box center [429, 315] width 57 height 10
type input "1"
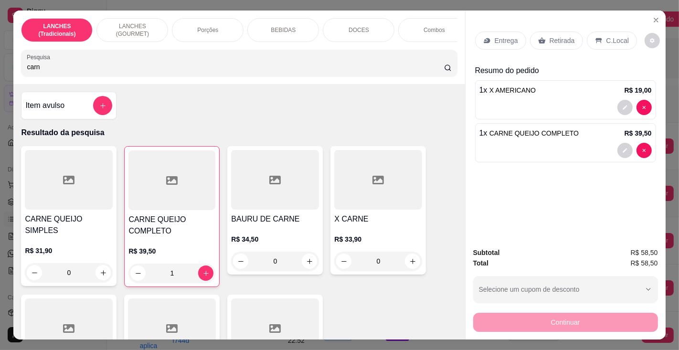
click at [280, 26] on p "BEBIDAS" at bounding box center [283, 30] width 25 height 8
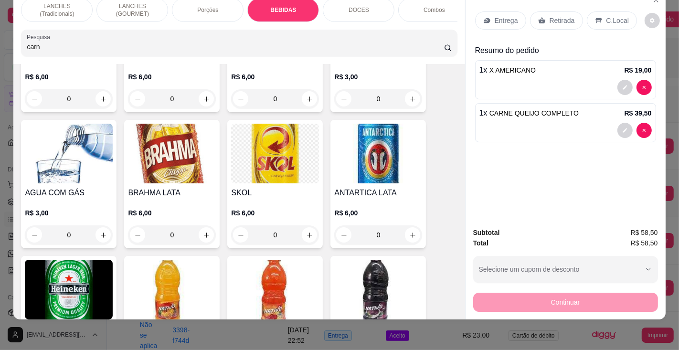
scroll to position [3295, 0]
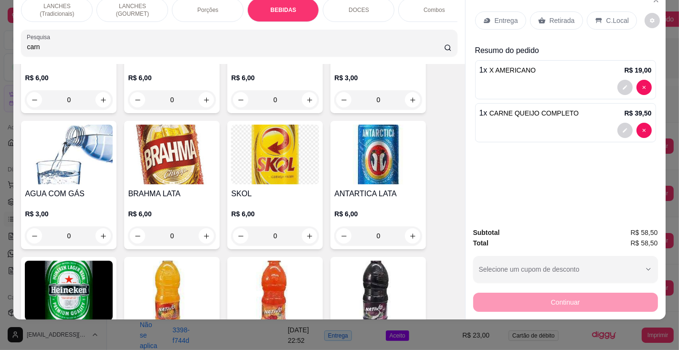
click at [409, 233] on icon "increase-product-quantity" at bounding box center [412, 236] width 7 height 7
type input "1"
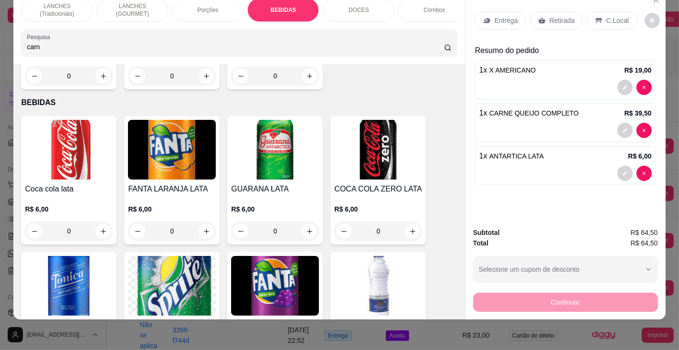
scroll to position [3028, 0]
click at [101, 229] on icon "increase-product-quantity" at bounding box center [103, 231] width 5 height 5
type input "1"
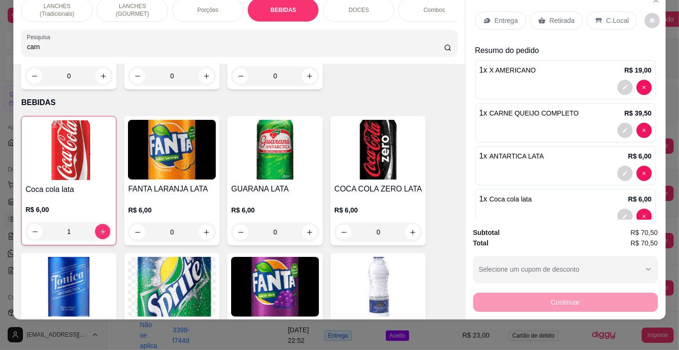
click at [561, 11] on div "Retirada" at bounding box center [556, 20] width 53 height 18
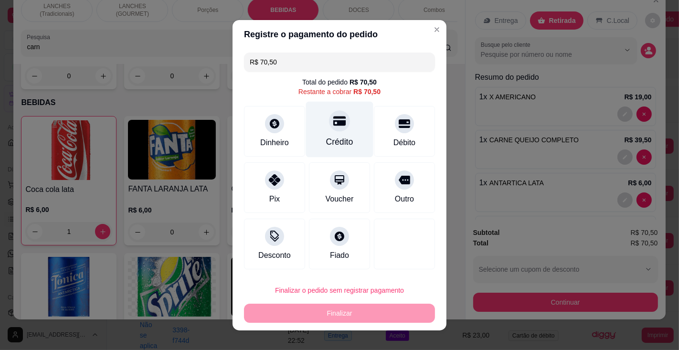
click at [334, 134] on div "Crédito" at bounding box center [339, 129] width 67 height 56
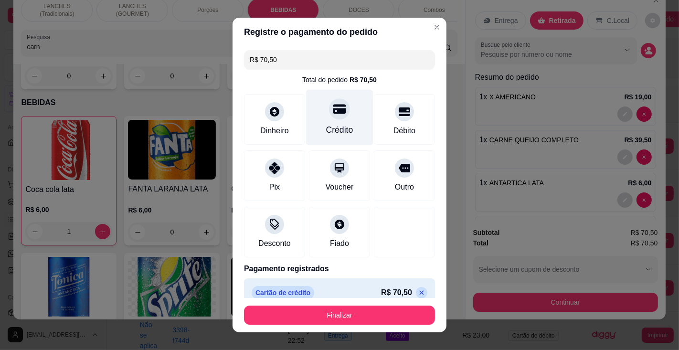
type input "R$ 0,00"
click at [347, 313] on button "Finalizar" at bounding box center [339, 315] width 191 height 19
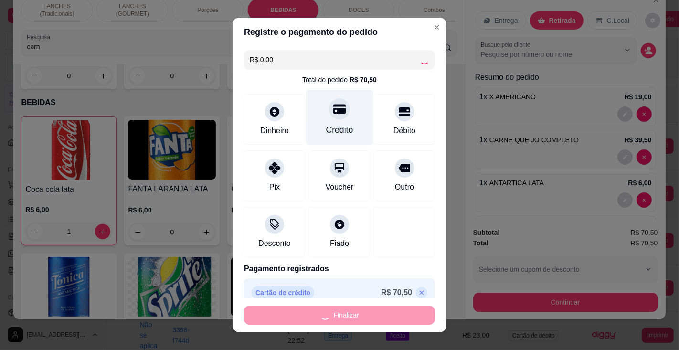
type input "0"
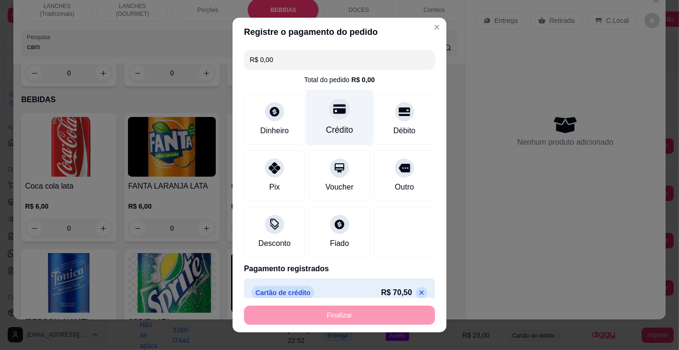
type input "-R$ 70,50"
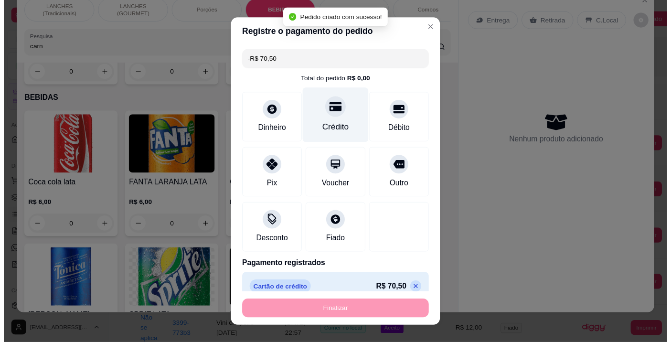
scroll to position [3025, 0]
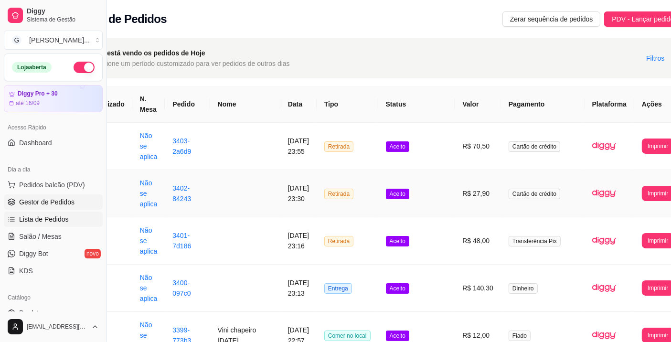
click at [48, 201] on span "Gestor de Pedidos" at bounding box center [46, 202] width 55 height 10
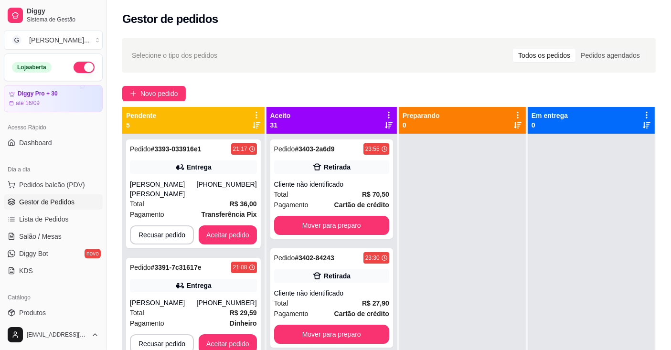
click at [257, 115] on icon at bounding box center [256, 115] width 2 height 7
click at [261, 112] on icon at bounding box center [256, 115] width 9 height 9
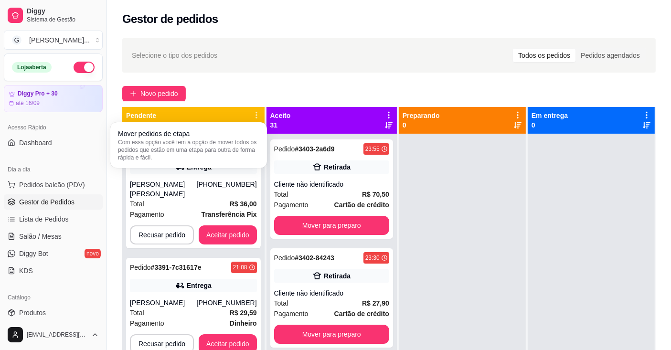
click at [249, 140] on span "Com essa opção você tem a opção de mover todos os pedidos que estão em uma etap…" at bounding box center [188, 149] width 141 height 23
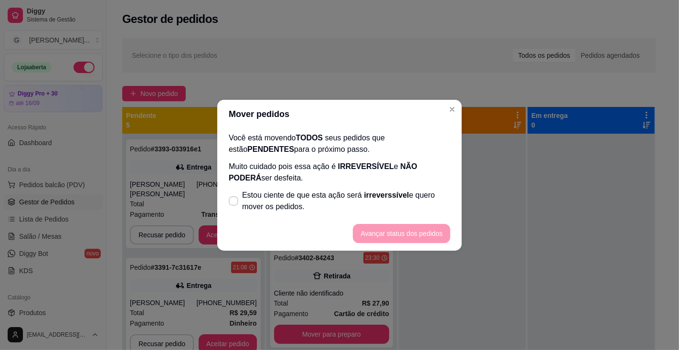
click at [341, 195] on span "Estou ciente de que esta ação será irreverssível e quero mover os pedidos." at bounding box center [346, 201] width 208 height 23
click at [234, 202] on input "Estou ciente de que esta ação será irreverssível e quero mover os pedidos." at bounding box center [231, 205] width 6 height 6
checkbox input "true"
click at [386, 234] on button "Avançar status dos pedidos" at bounding box center [401, 233] width 97 height 19
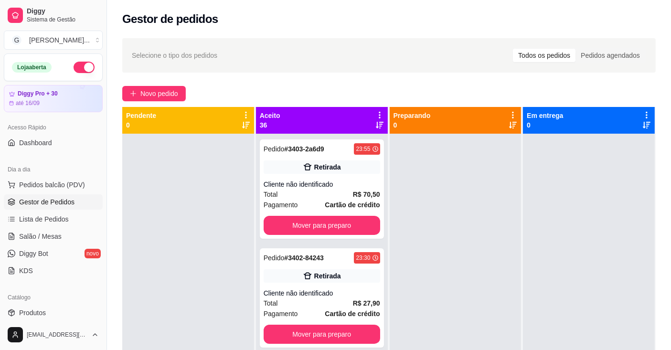
click at [375, 114] on icon at bounding box center [379, 115] width 9 height 9
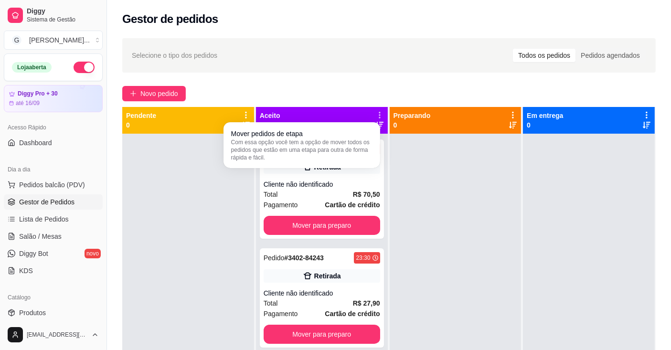
click at [357, 141] on span "Com essa opção você tem a opção de mover todos os pedidos que estão em uma etap…" at bounding box center [301, 149] width 141 height 23
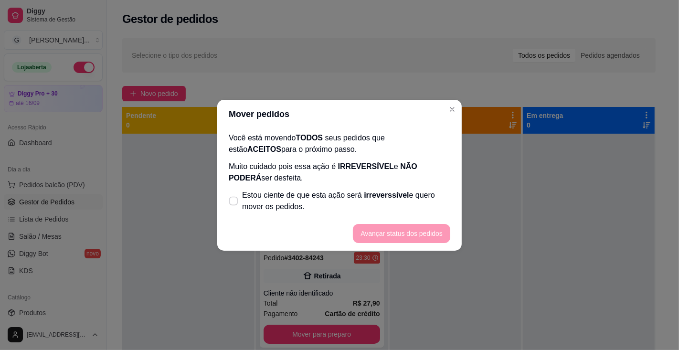
click at [422, 196] on span "Estou ciente de que esta ação será irreverssível e quero mover os pedidos." at bounding box center [346, 201] width 208 height 23
click at [234, 202] on input "Estou ciente de que esta ação será irreverssível e quero mover os pedidos." at bounding box center [231, 205] width 6 height 6
checkbox input "true"
click at [426, 233] on button "Avançar status dos pedidos" at bounding box center [401, 233] width 97 height 19
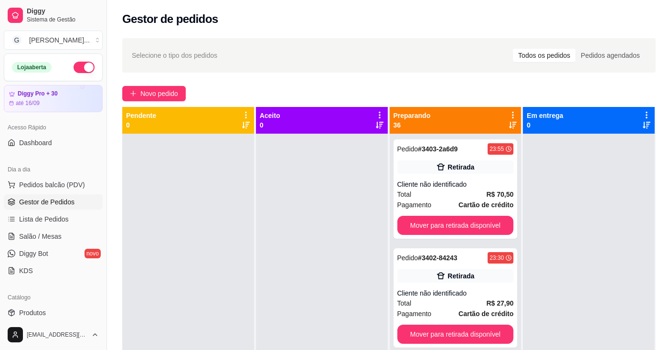
click at [512, 115] on icon at bounding box center [513, 115] width 2 height 7
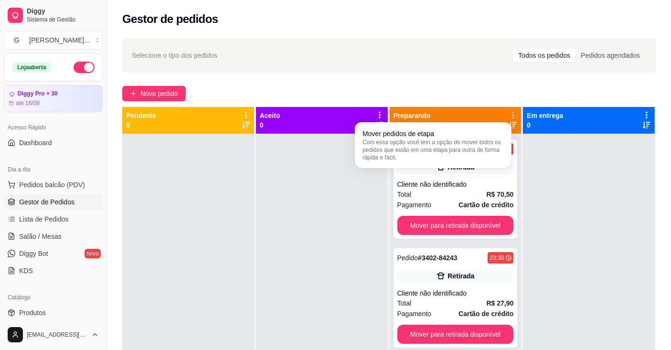
click at [487, 143] on span "Com essa opção você tem a opção de mover todos os pedidos que estão em uma etap…" at bounding box center [432, 149] width 141 height 23
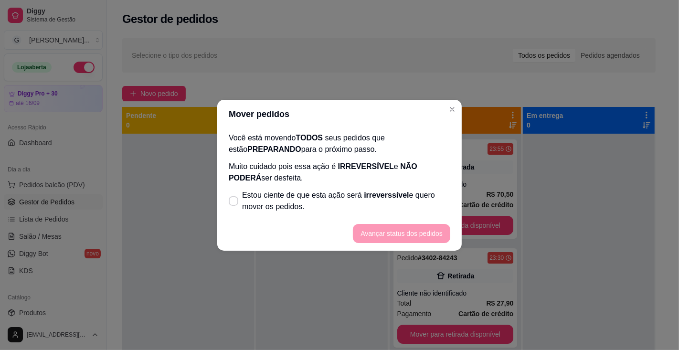
click at [390, 195] on span "irreverssível" at bounding box center [386, 195] width 45 height 8
click at [234, 202] on input "Estou ciente de que esta ação será irreverssível e quero mover os pedidos." at bounding box center [231, 205] width 6 height 6
checkbox input "true"
click at [407, 225] on button "Avançar status dos pedidos" at bounding box center [401, 233] width 97 height 19
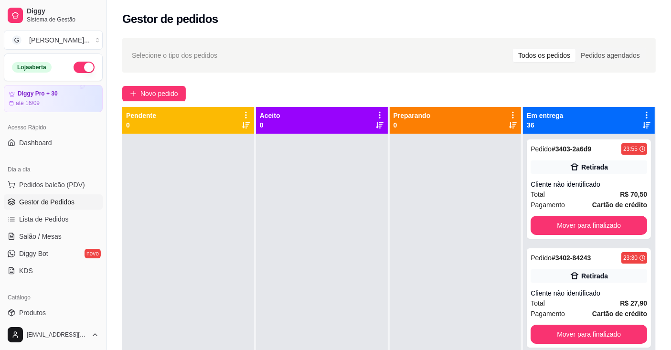
click at [642, 116] on icon at bounding box center [646, 115] width 9 height 9
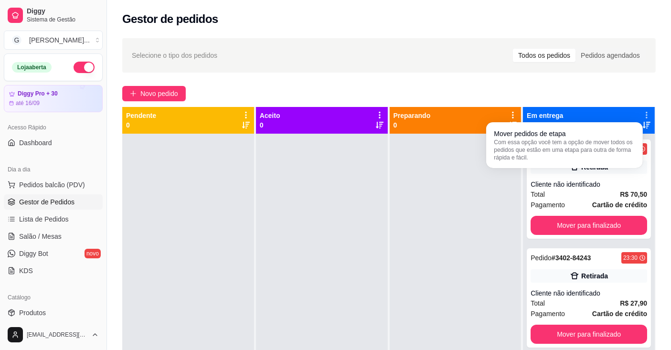
click at [608, 147] on span "Com essa opção você tem a opção de mover todos os pedidos que estão em uma etap…" at bounding box center [564, 149] width 141 height 23
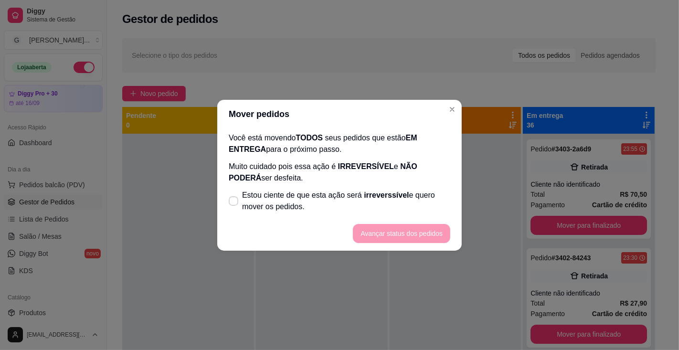
click at [392, 209] on span "Estou ciente de que esta ação será irreverssível e quero mover os pedidos." at bounding box center [346, 201] width 208 height 23
click at [234, 209] on input "Estou ciente de que esta ação será irreverssível e quero mover os pedidos." at bounding box center [231, 205] width 6 height 6
checkbox input "true"
click at [409, 229] on button "Avançar status dos pedidos" at bounding box center [401, 233] width 95 height 19
